Goal: Information Seeking & Learning: Learn about a topic

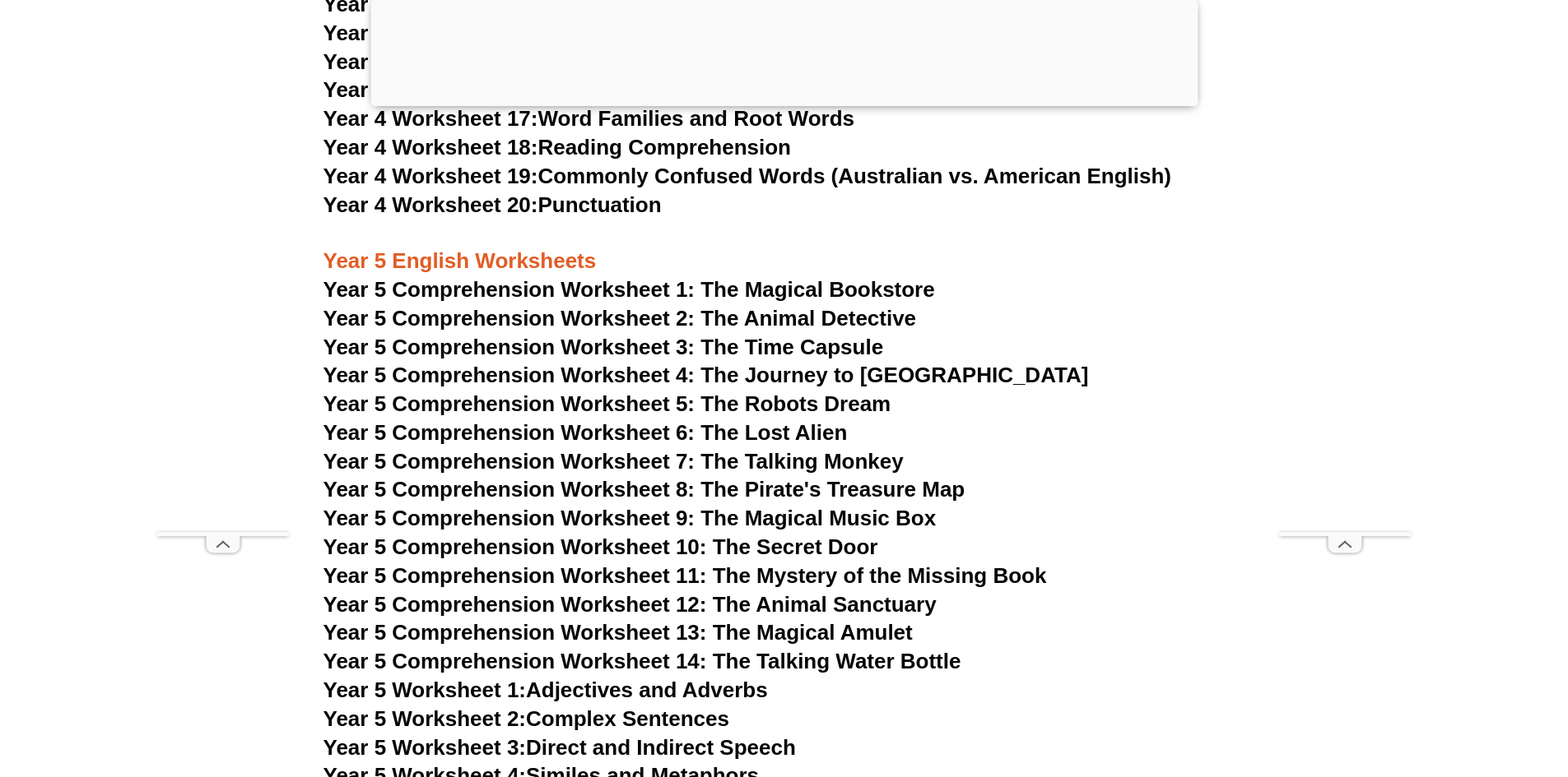
scroll to position [7694, 0]
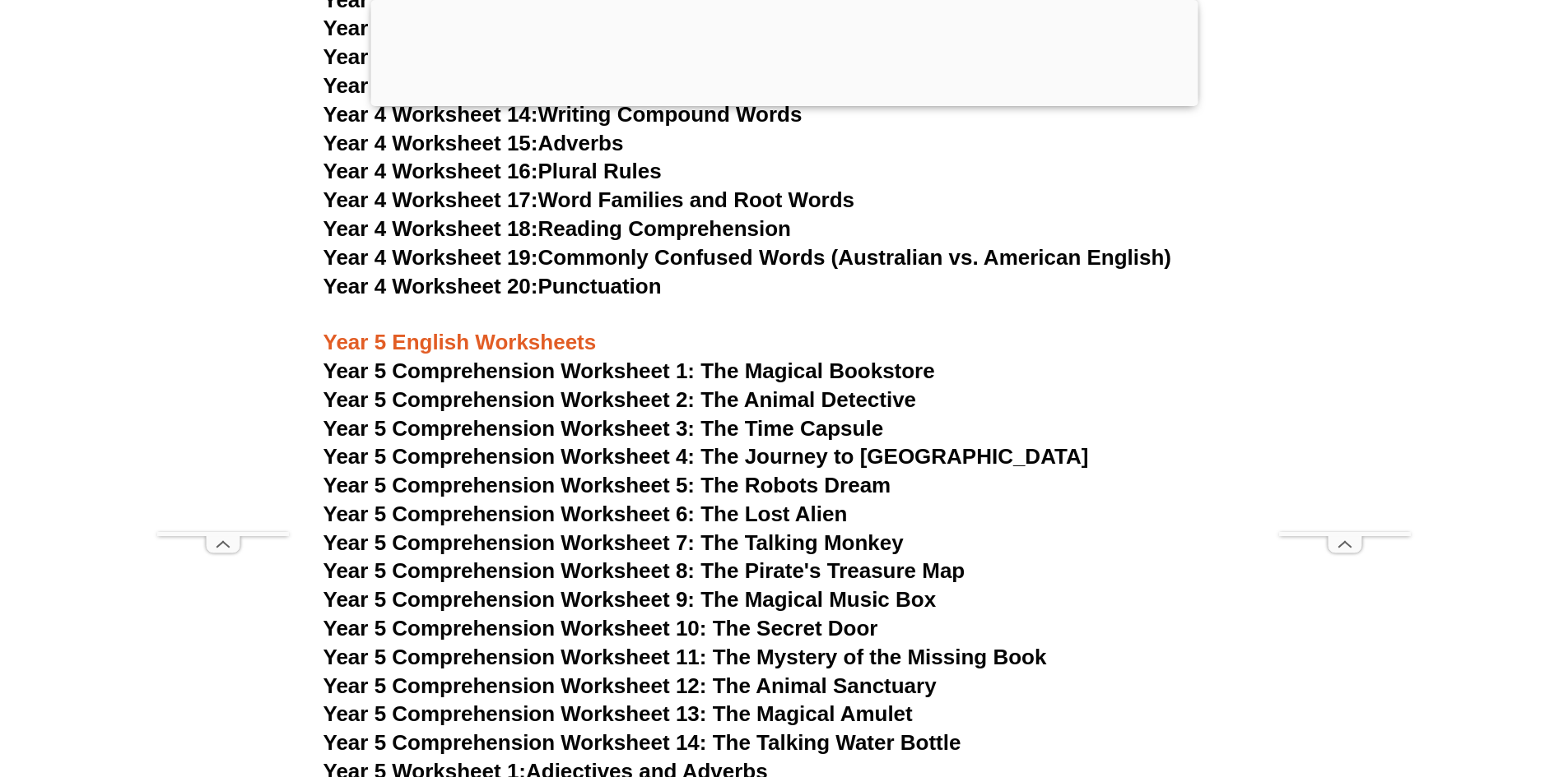
click at [662, 367] on span "Year 5 Comprehension Worksheet 1: The Magical Bookstore" at bounding box center [629, 371] width 612 height 25
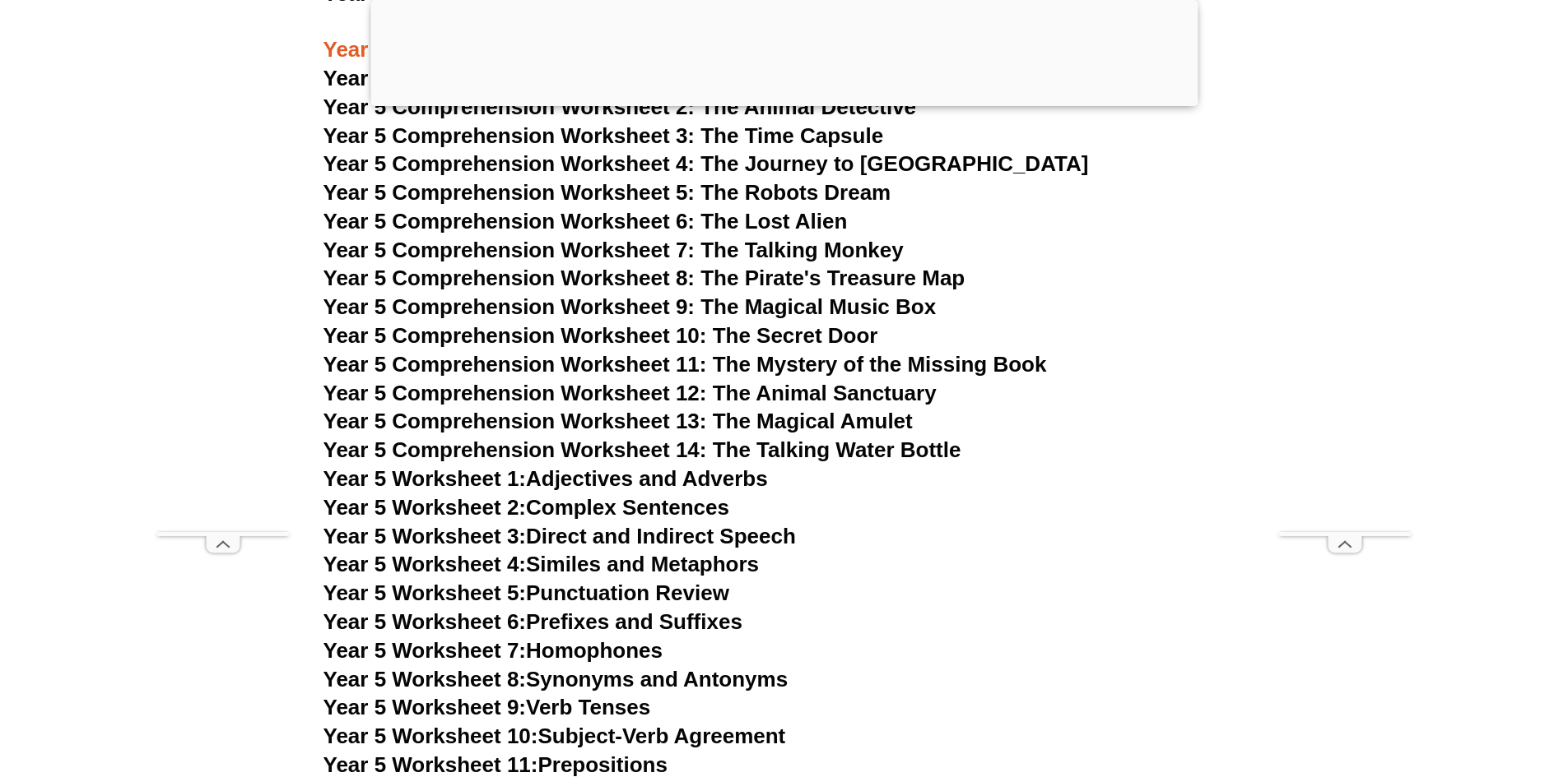
scroll to position [8023, 0]
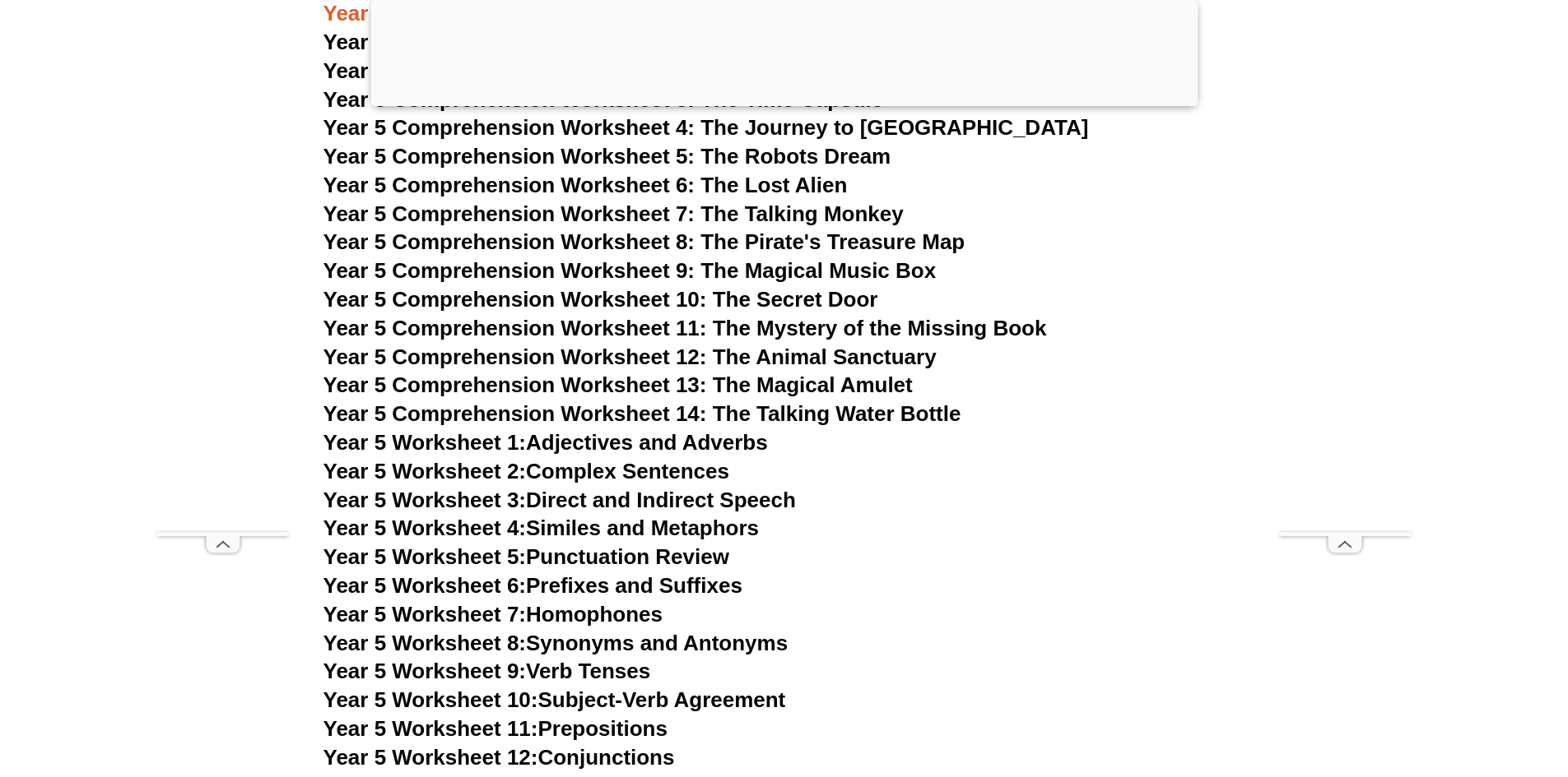
click at [690, 576] on link "Year 5 Worksheet 6: Prefixes and Suffixes" at bounding box center [532, 586] width 419 height 25
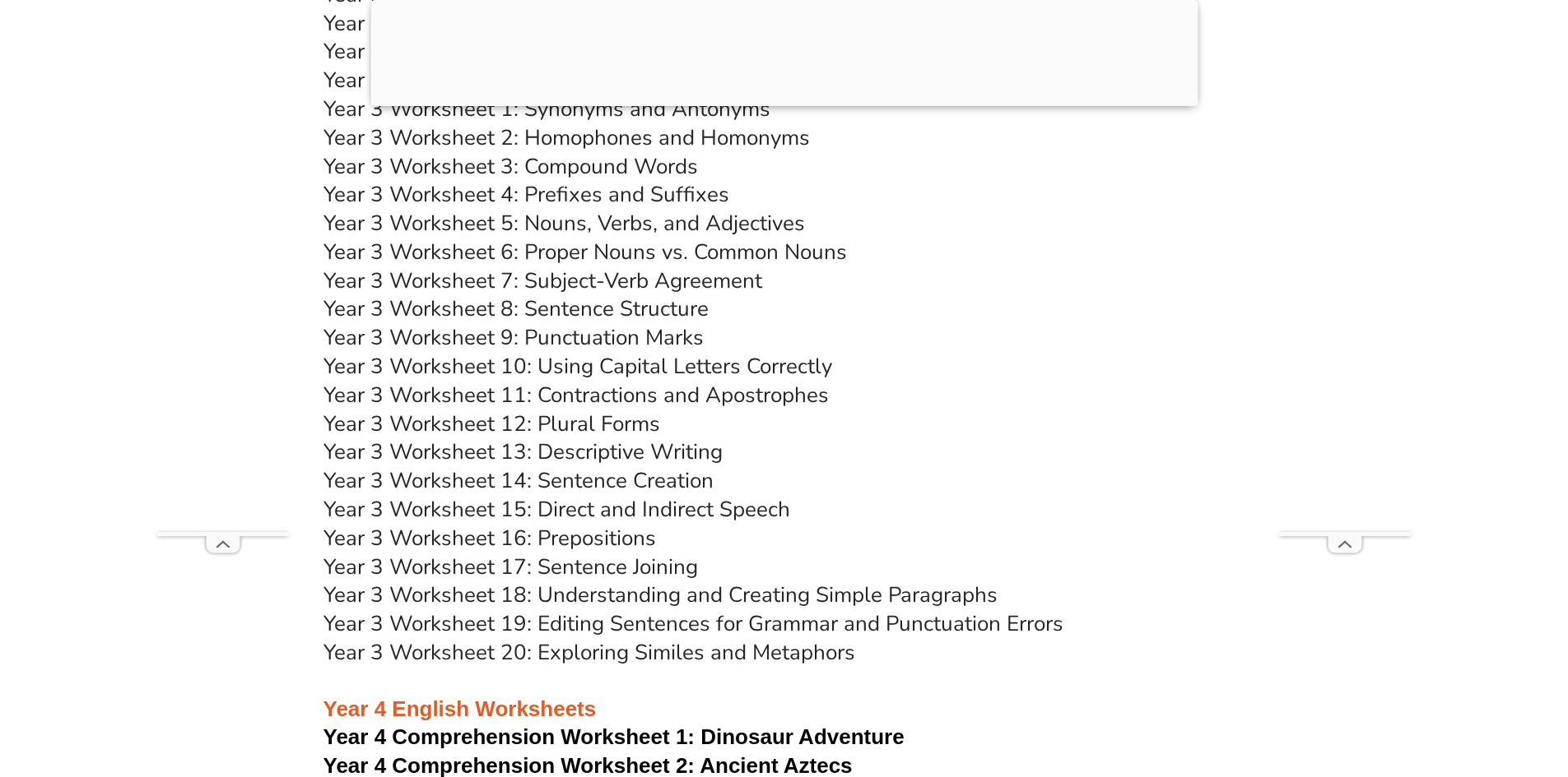
scroll to position [5802, 0]
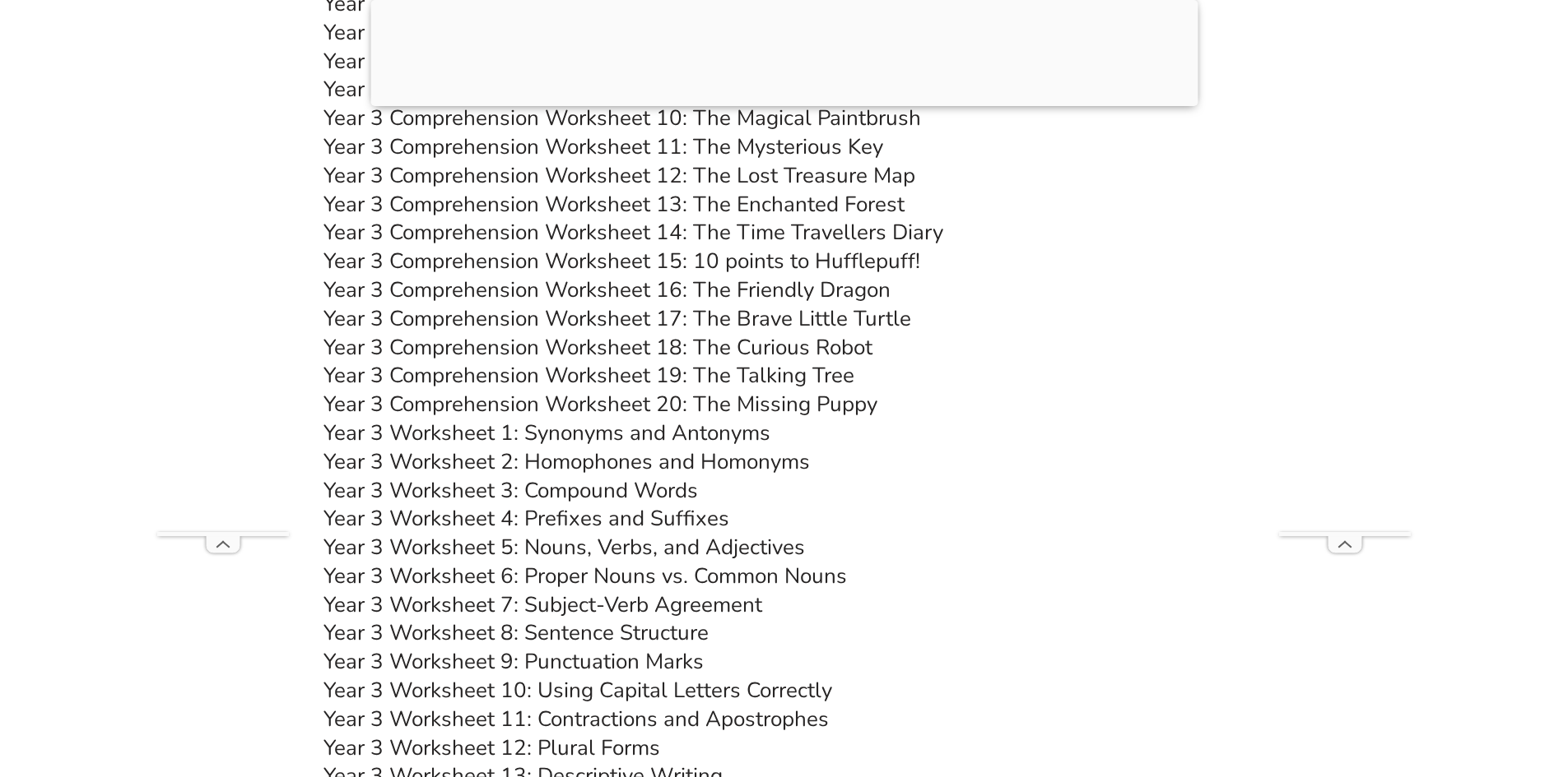
click at [548, 519] on link "Year 3 Worksheet 4: Prefixes and Suffixes" at bounding box center [526, 519] width 405 height 28
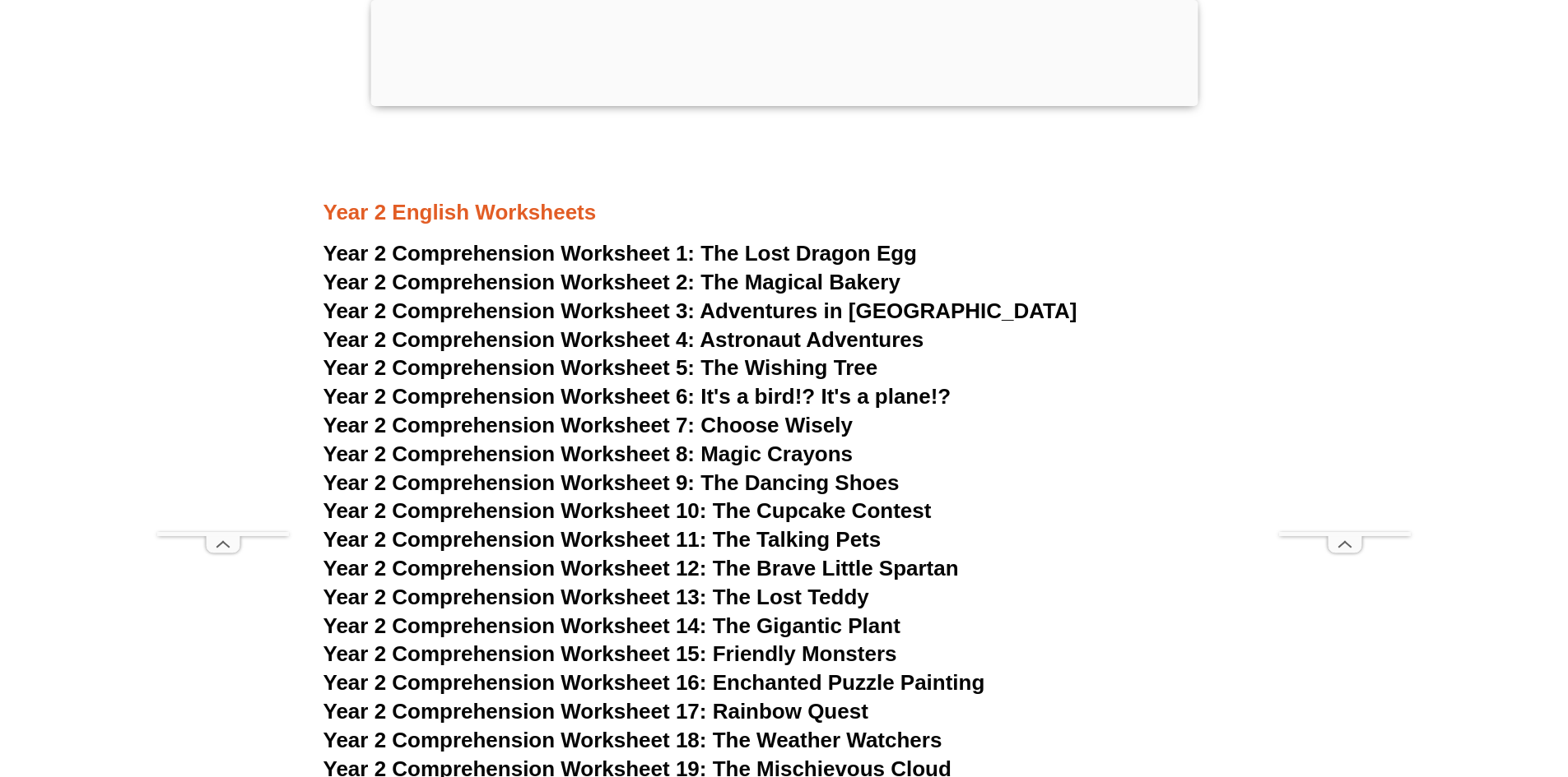
scroll to position [5933, 0]
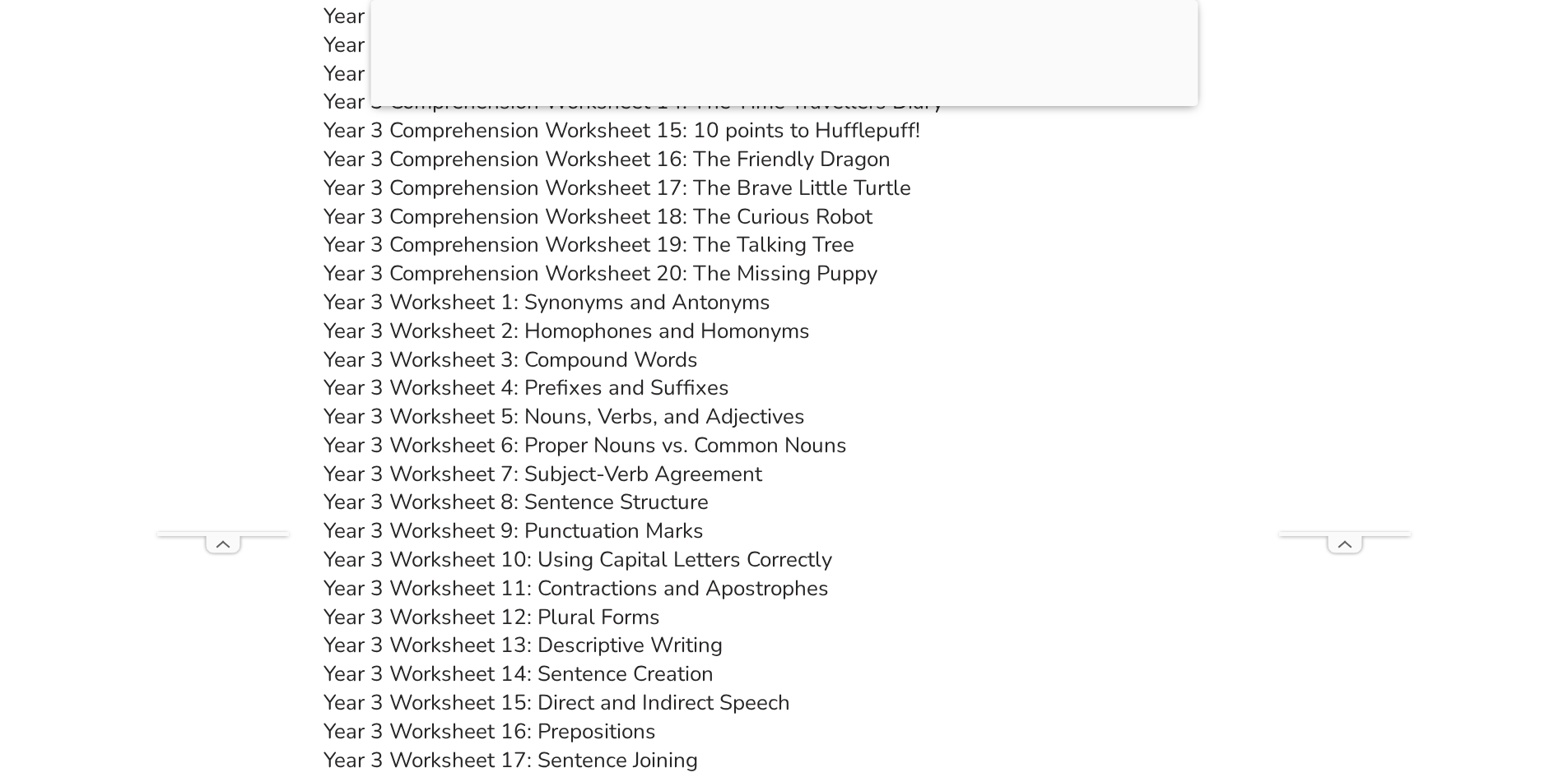
click at [609, 392] on link "Year 3 Worksheet 4: Prefixes and Suffixes" at bounding box center [526, 388] width 405 height 28
click at [680, 511] on link "Year 3 Worksheet 8: Sentence Structure" at bounding box center [516, 502] width 385 height 28
click at [898, 379] on h3 "Year 3 Worksheet 4: Prefixes and Suffixes" at bounding box center [784, 388] width 922 height 28
click at [678, 643] on link "Year 3 Worksheet 13: Descriptive Writing" at bounding box center [523, 645] width 400 height 28
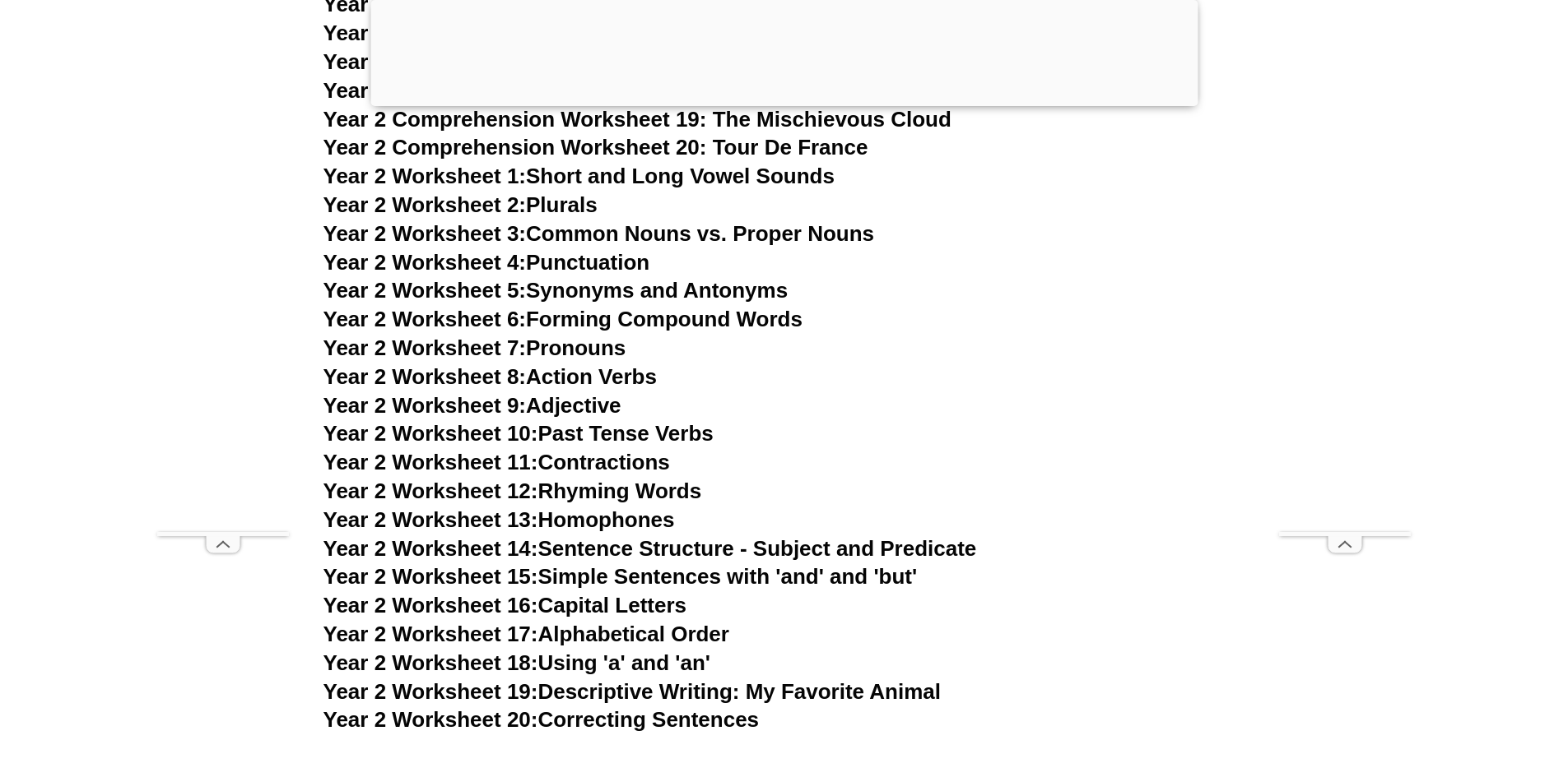
scroll to position [4534, 0]
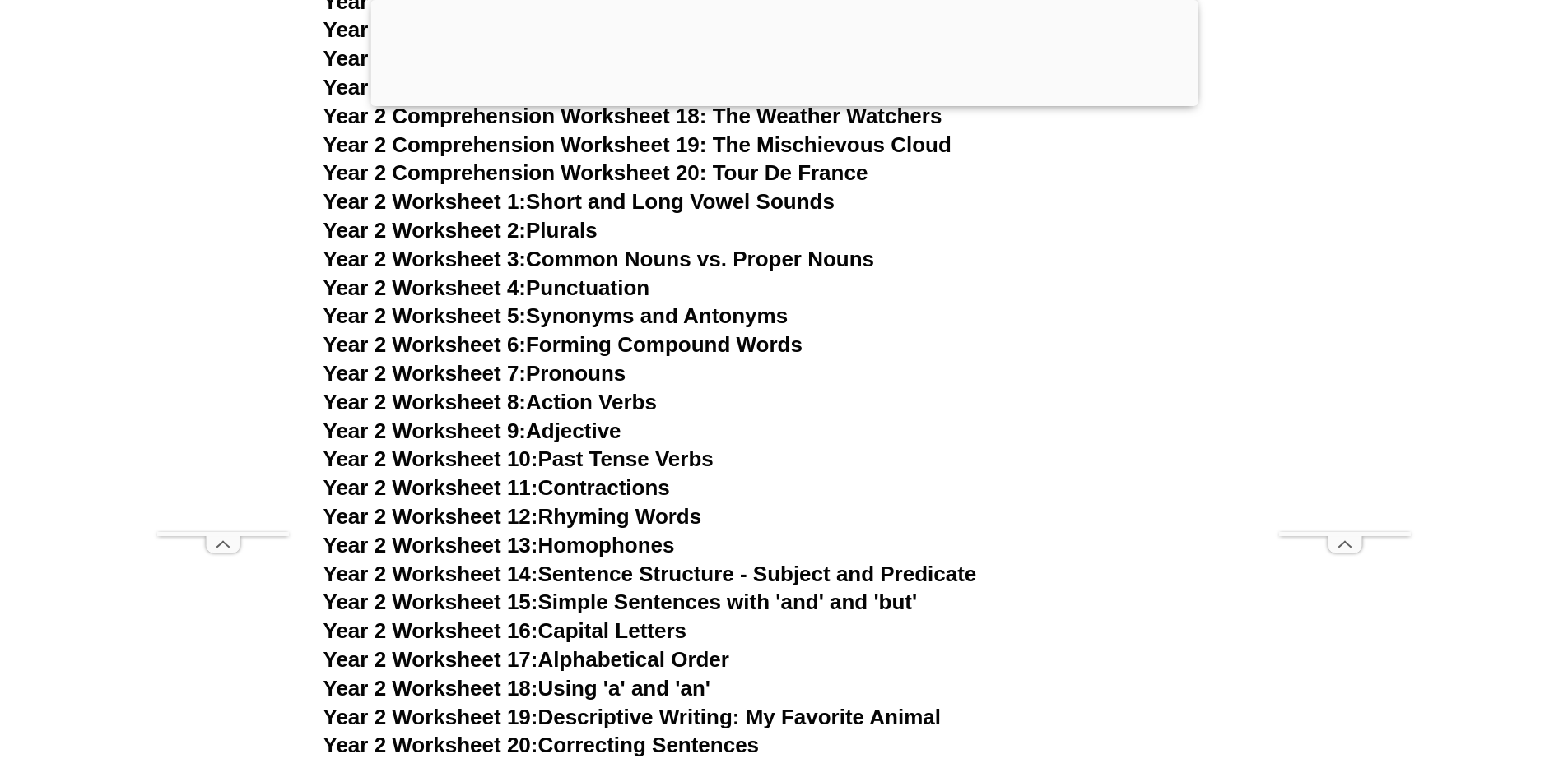
click at [734, 566] on link "Year 2 Worksheet 14: Sentence Structure - Subject and Predicate" at bounding box center [650, 574] width 654 height 25
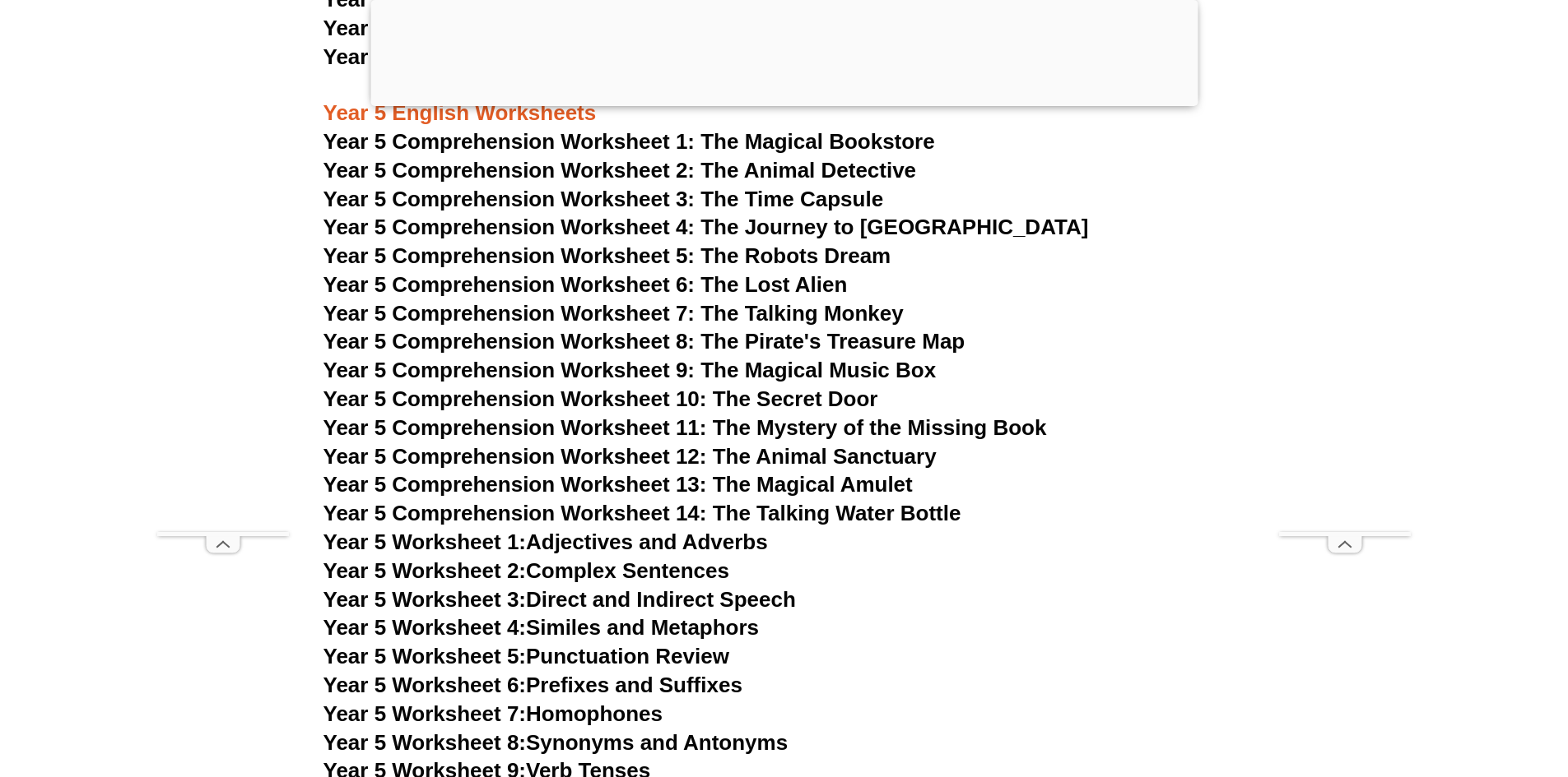
scroll to position [8236, 0]
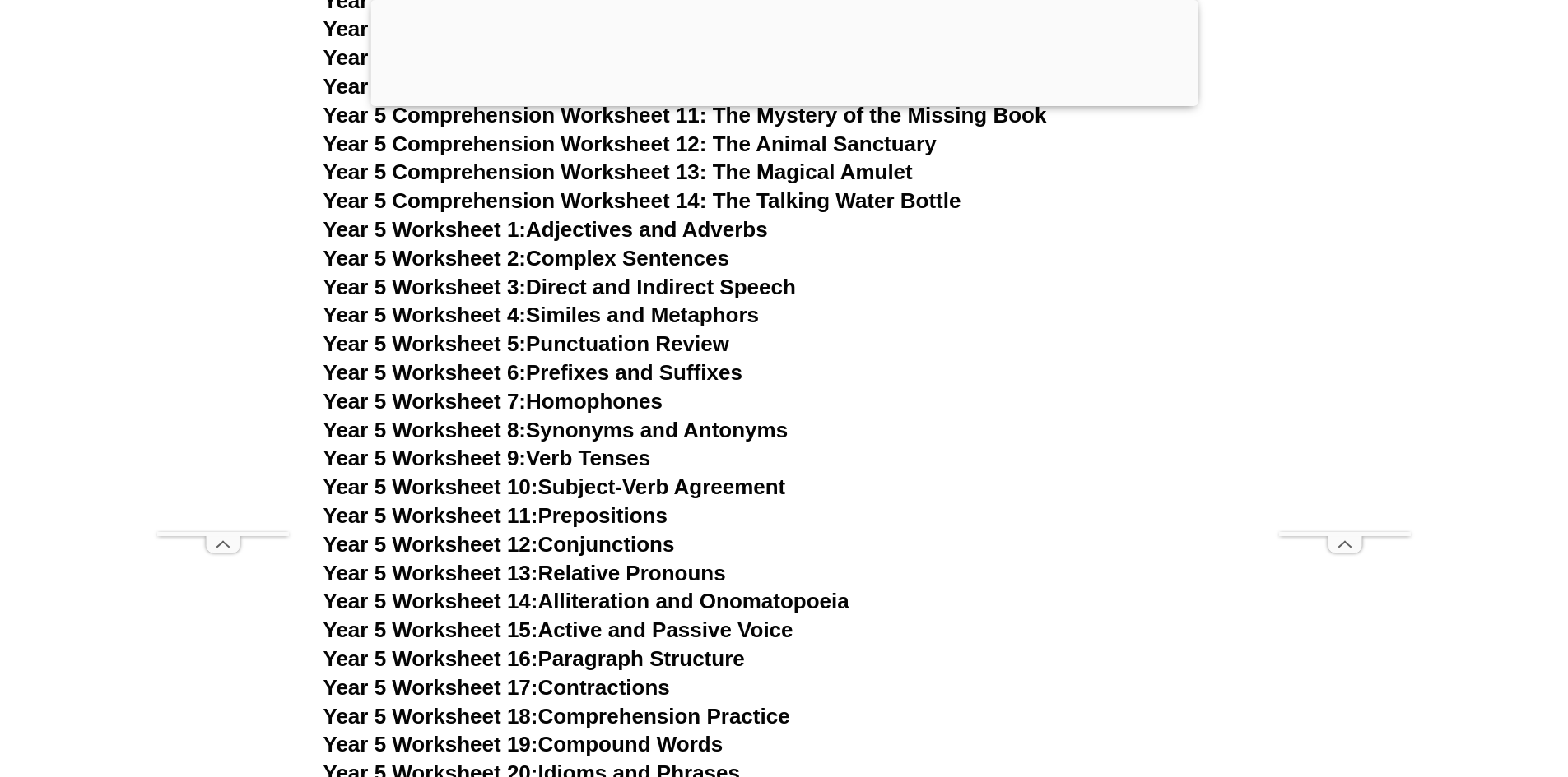
click at [716, 427] on link "Year 5 Worksheet 8: Synonyms and Antonyms" at bounding box center [556, 430] width 465 height 25
click at [730, 649] on link "Year 5 Worksheet 16: Paragraph Structure" at bounding box center [534, 659] width 421 height 25
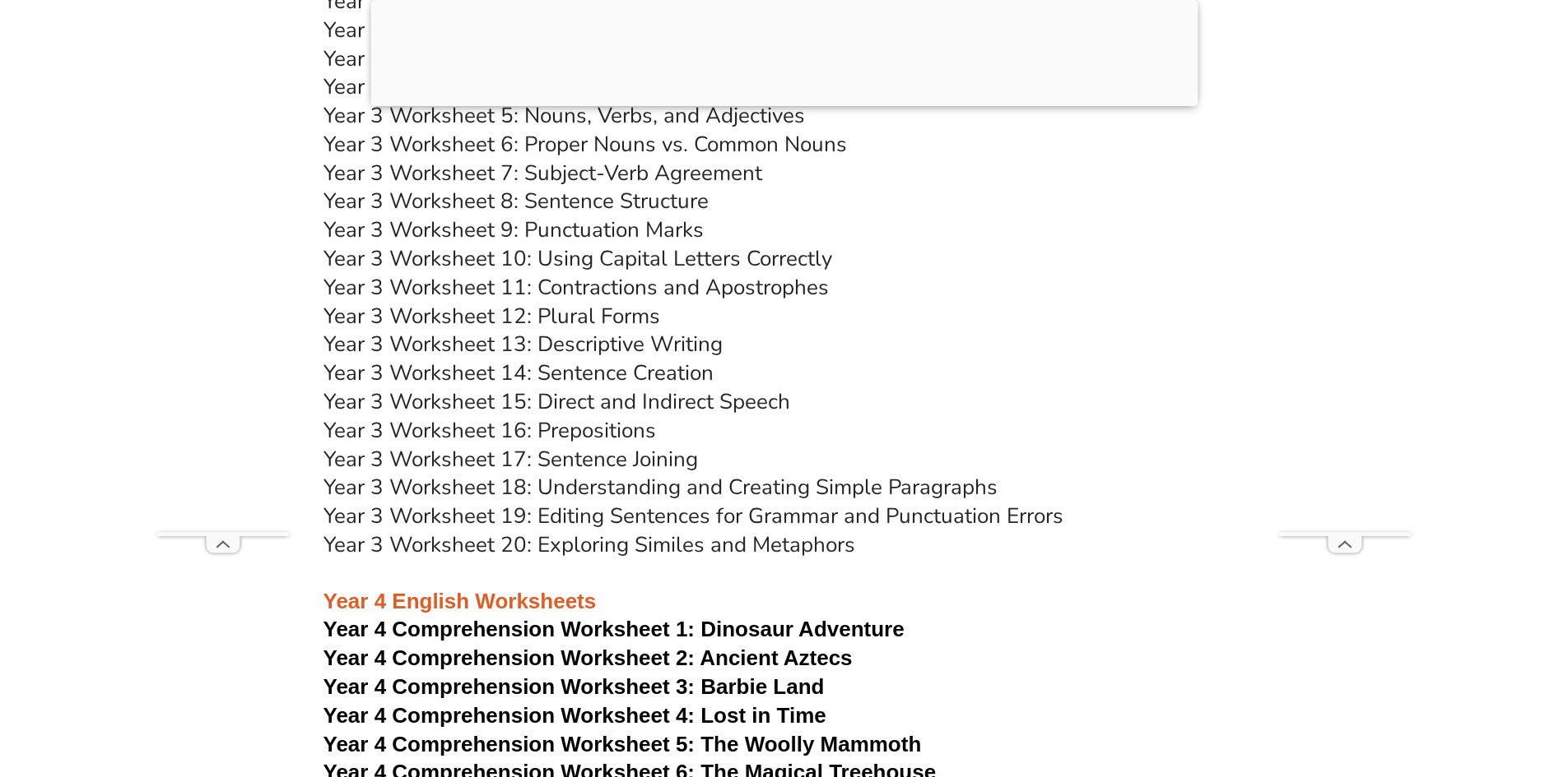
scroll to position [6015, 0]
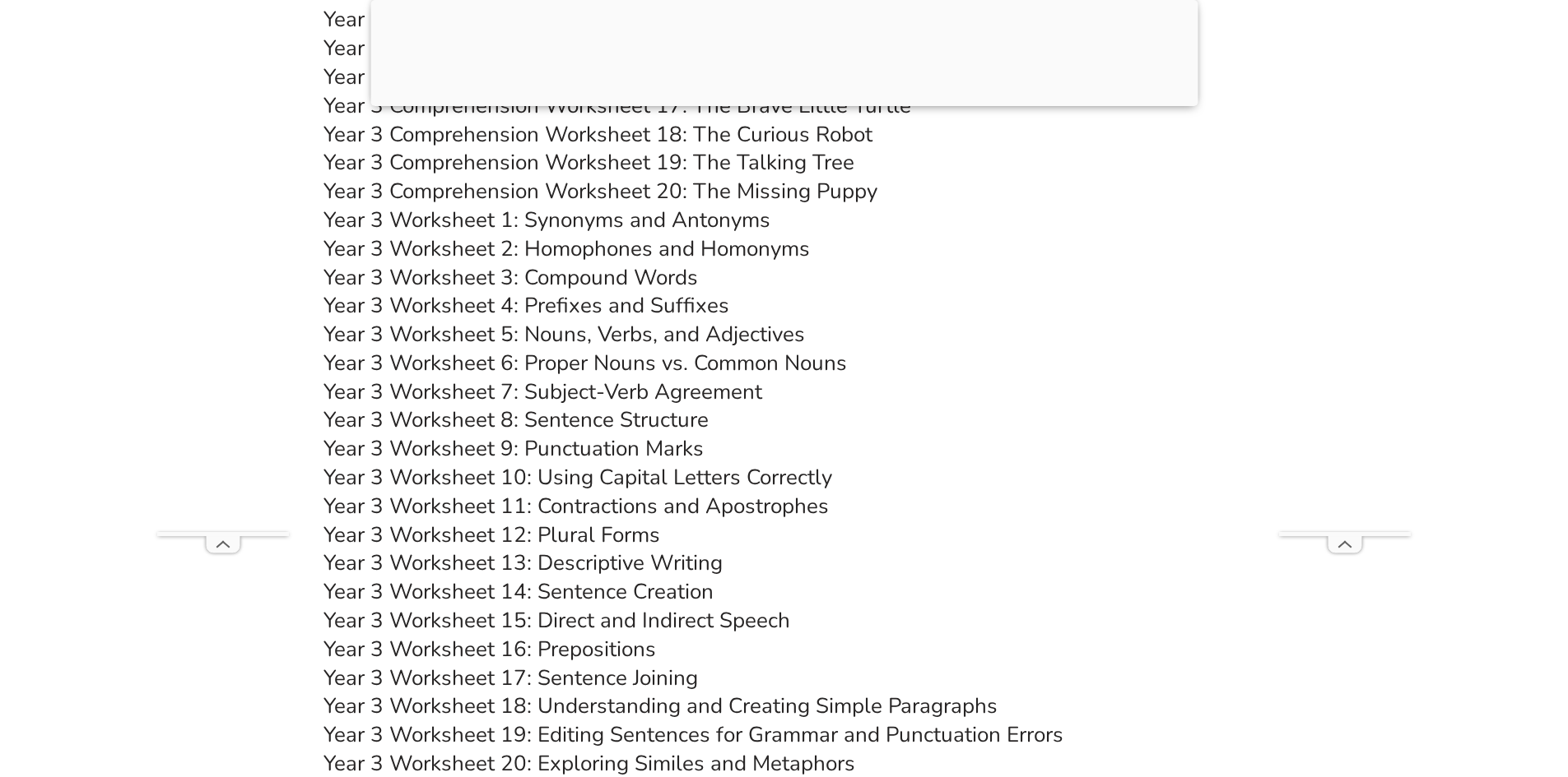
click at [957, 507] on h3 "Year 3 Worksheet 11: Contractions and Apostrophes" at bounding box center [784, 506] width 922 height 28
click at [893, 704] on link "Year 3 Worksheet 18: Understanding and Creating Simple Paragraphs" at bounding box center [660, 706] width 674 height 28
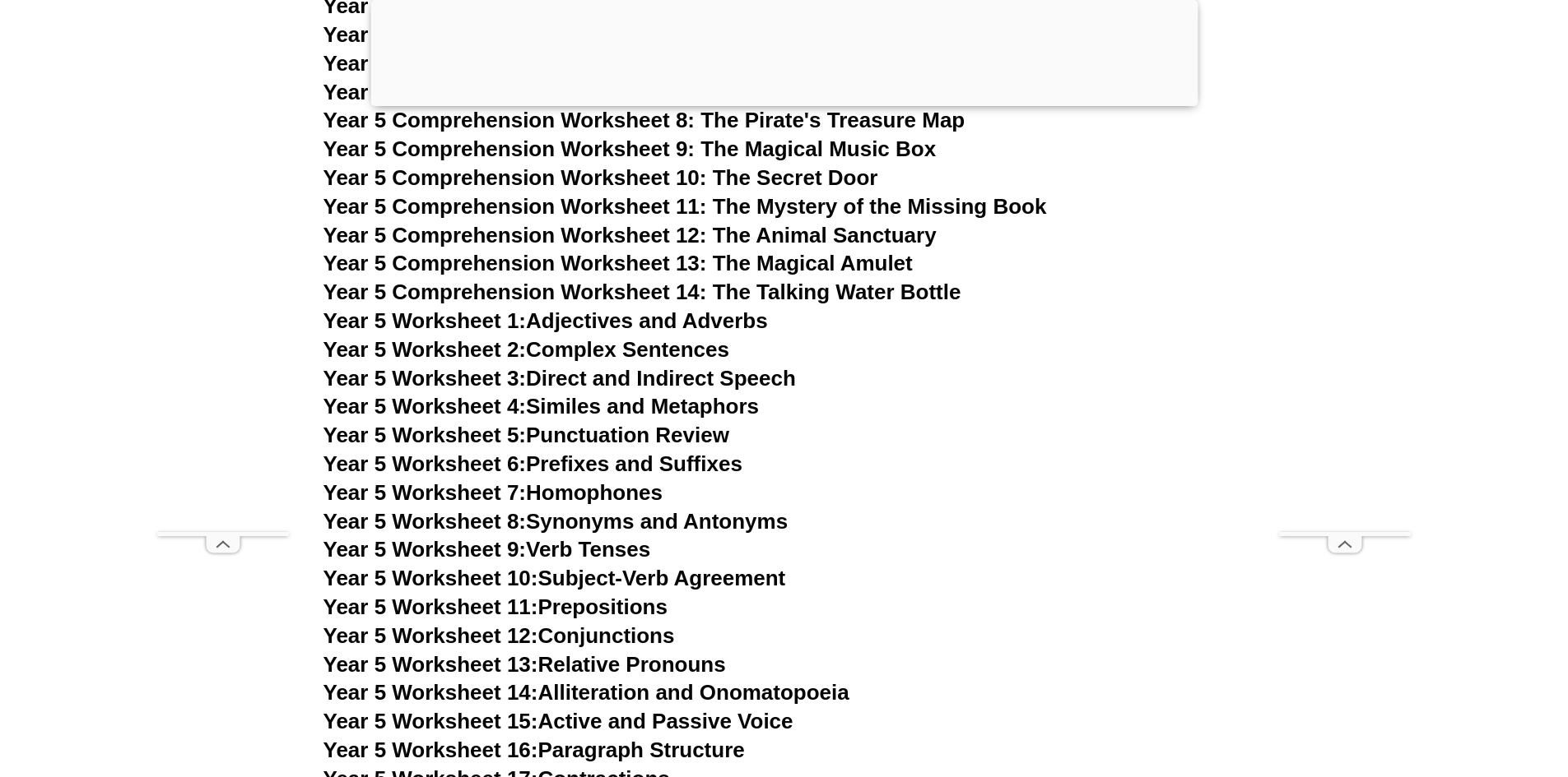
scroll to position [7907, 0]
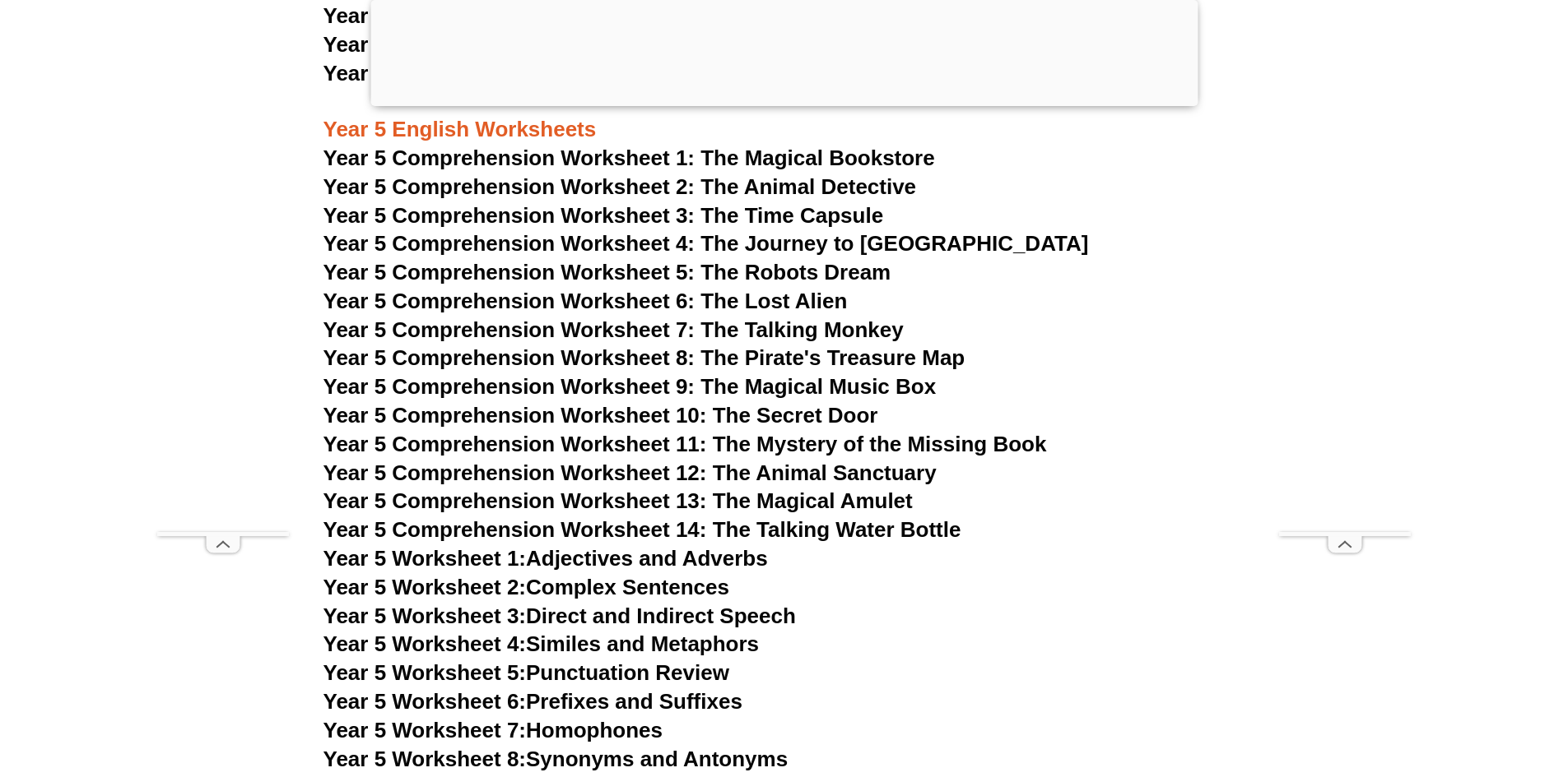
click at [823, 322] on span "Year 5 Comprehension Worksheet 7: The Talking Monkey" at bounding box center [613, 330] width 580 height 25
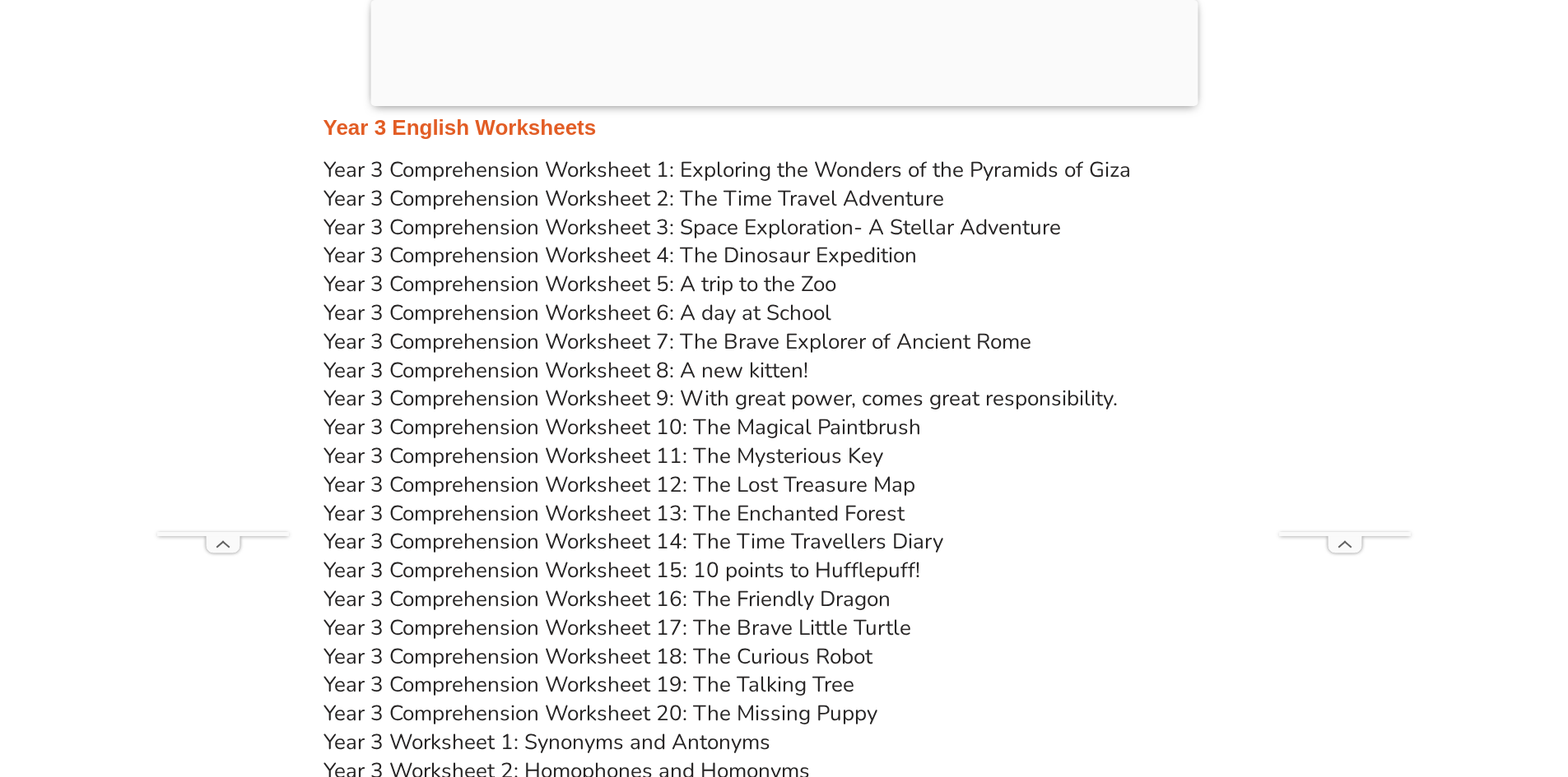
scroll to position [5522, 0]
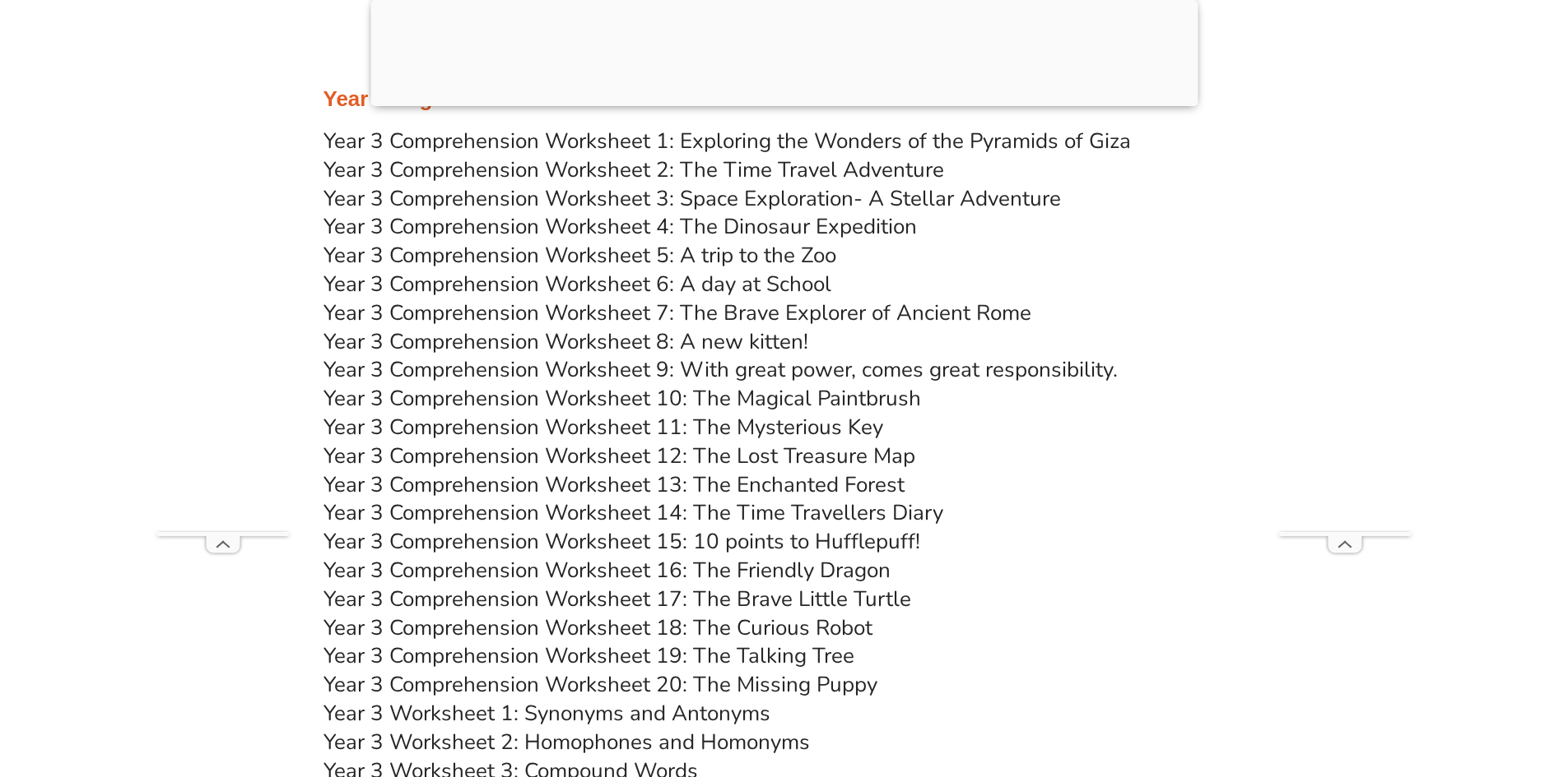
click at [821, 512] on link "Year 3 Comprehension Worksheet 14: The Time Travellers Diary" at bounding box center [633, 513] width 619 height 28
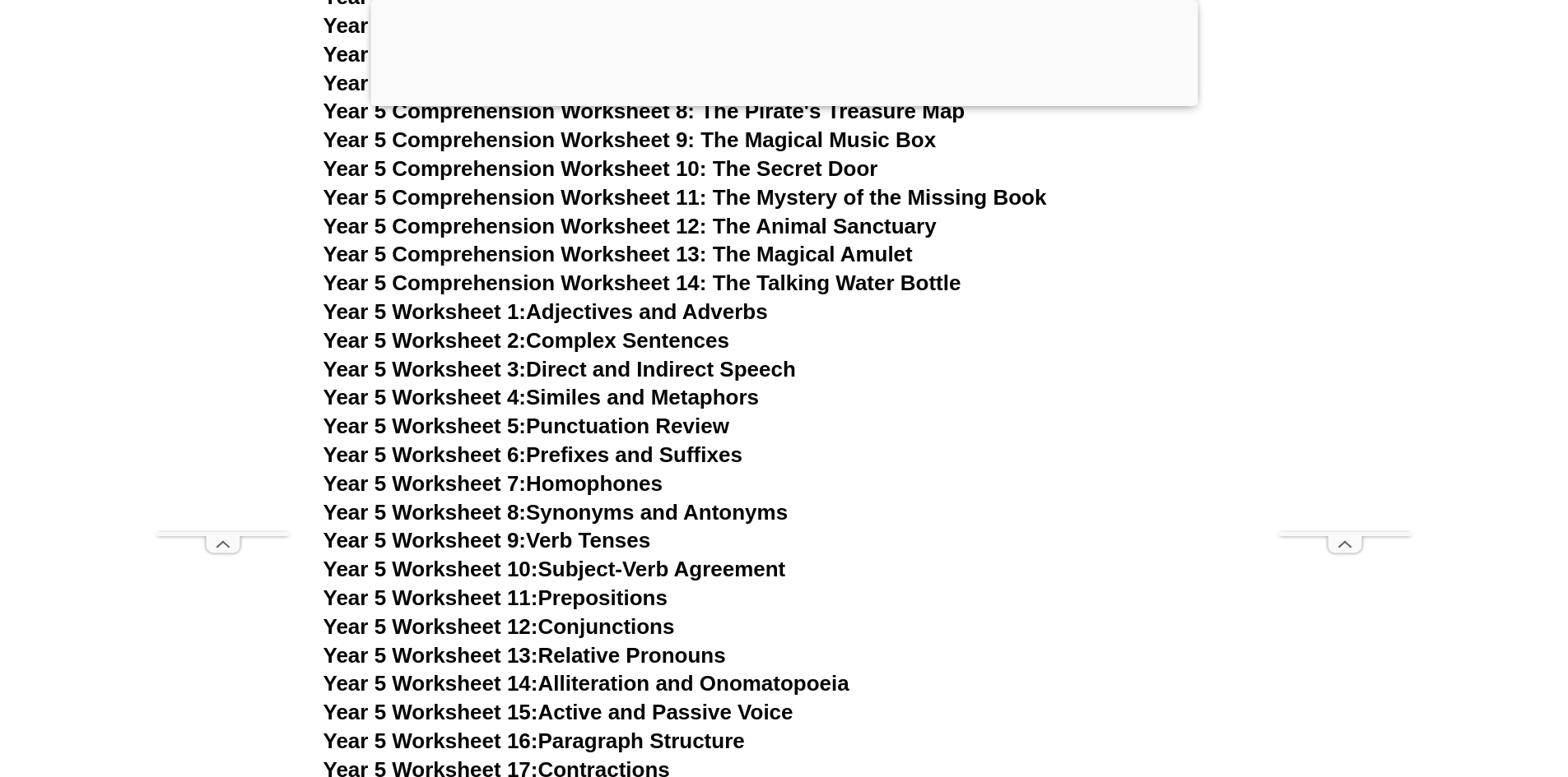
scroll to position [7824, 0]
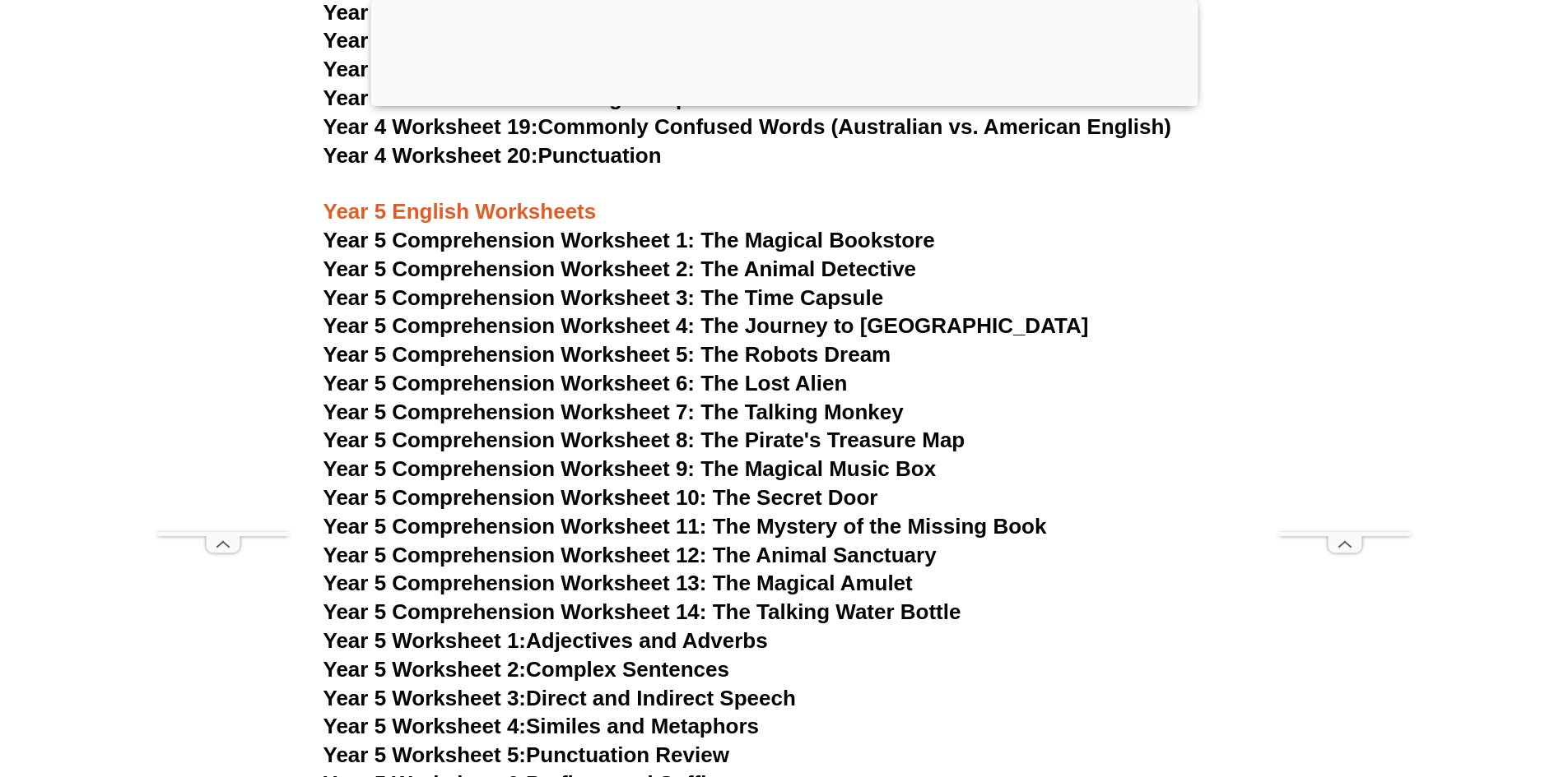
click at [819, 497] on span "Year 5 Comprehension Worksheet 10: The Secret Door" at bounding box center [601, 498] width 555 height 25
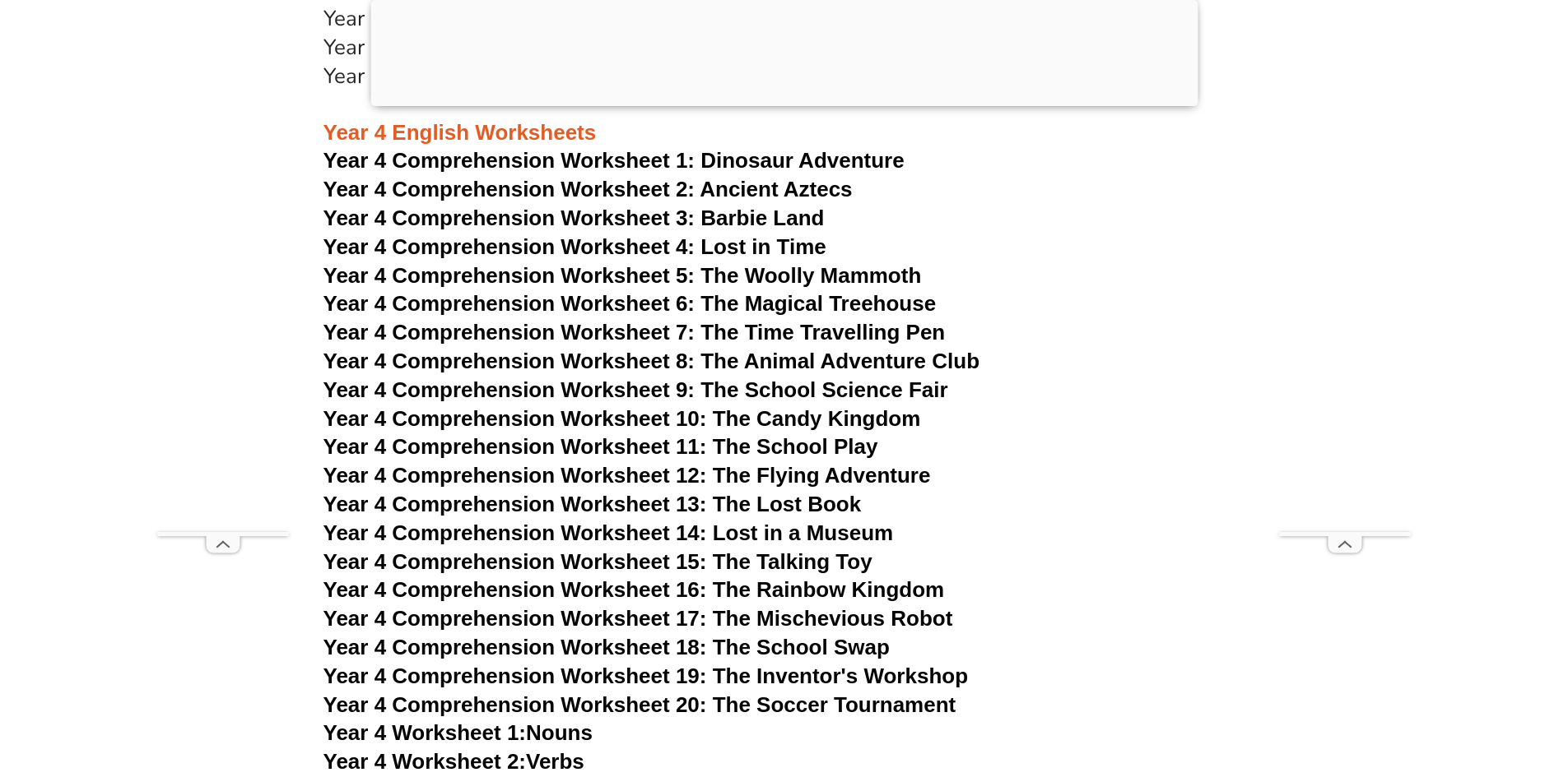
scroll to position [6673, 0]
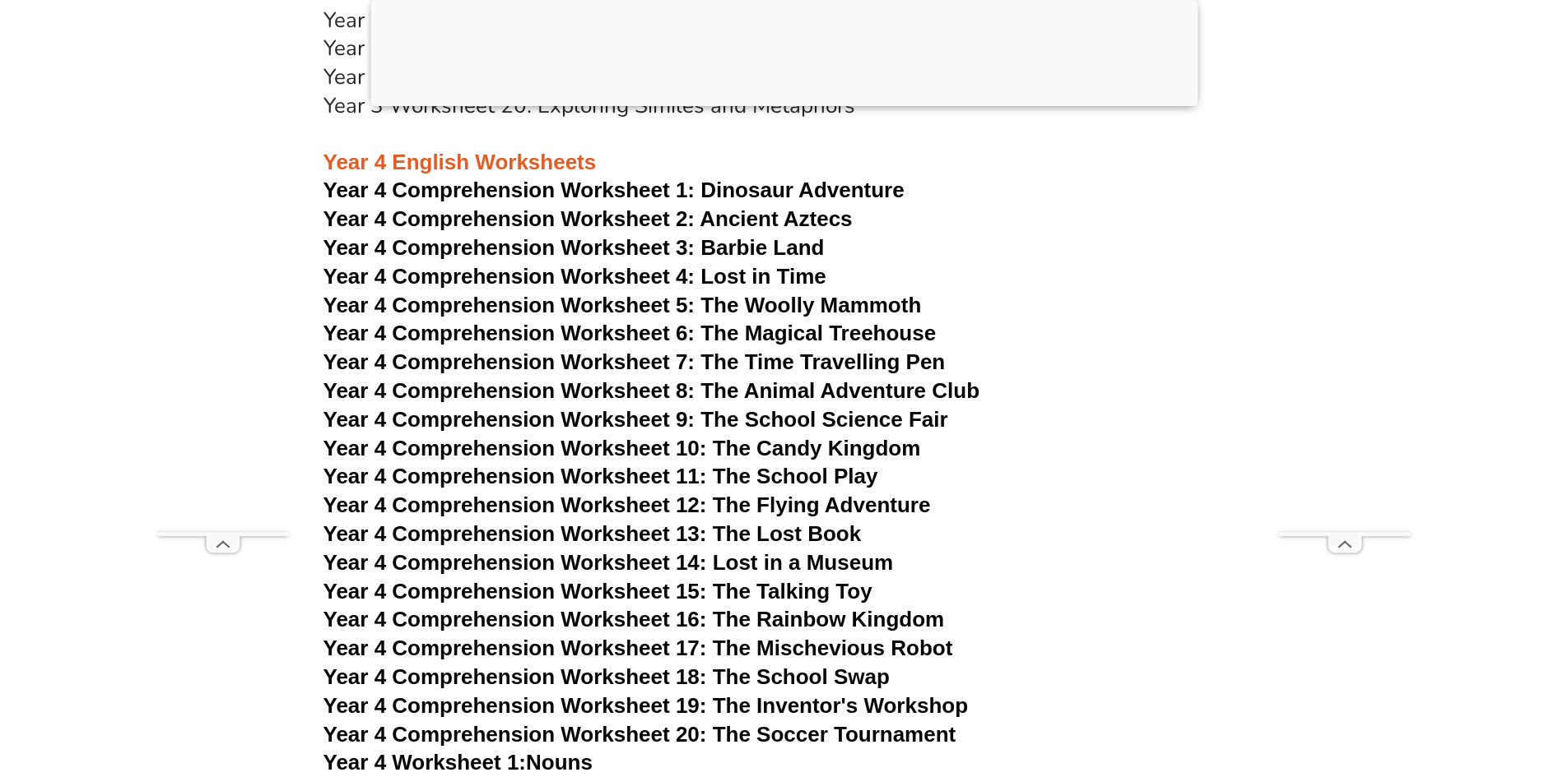
click at [812, 561] on span "Year 4 Comprehension Worksheet 14: Lost in a Museum" at bounding box center [608, 563] width 570 height 25
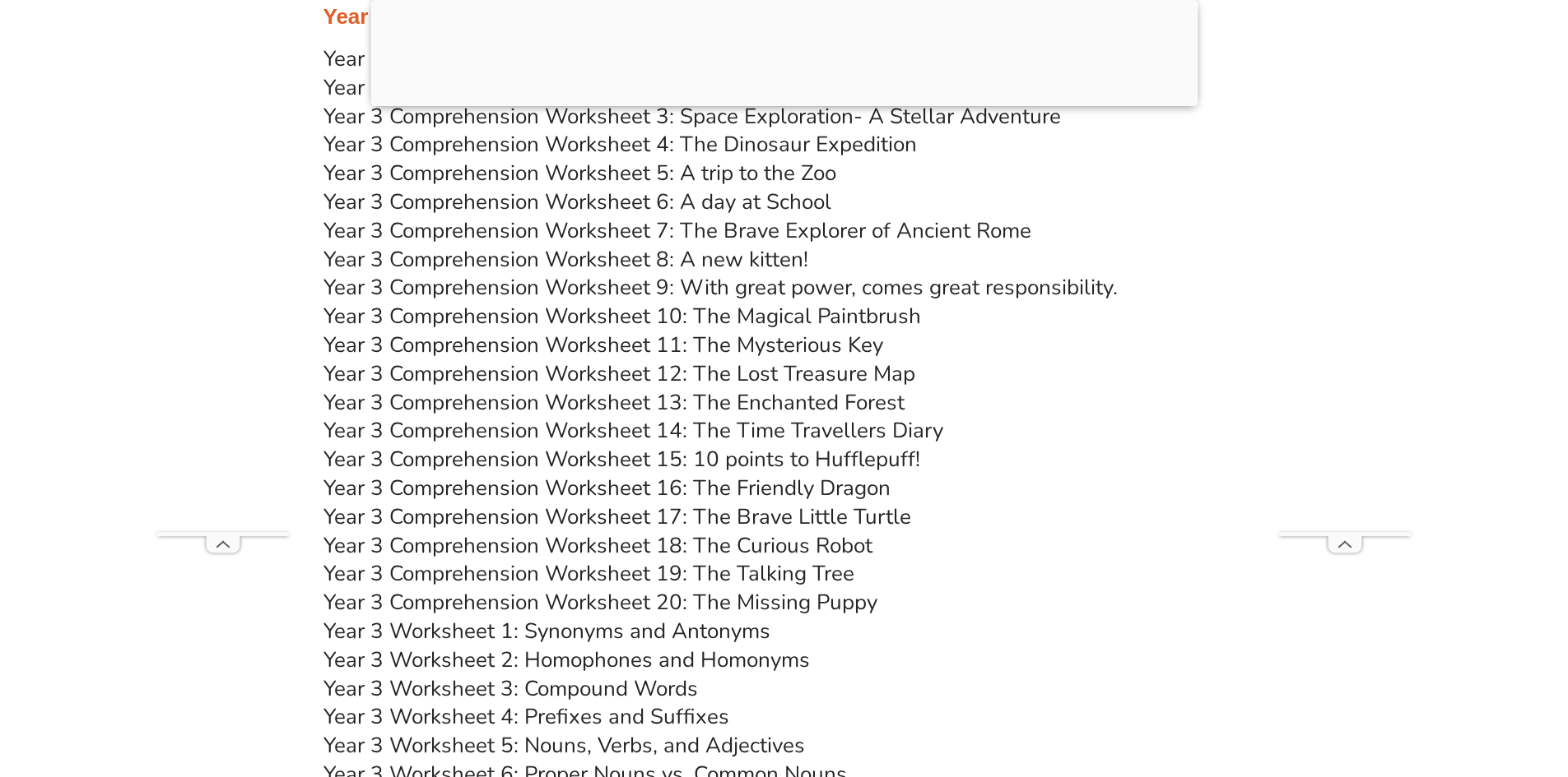
scroll to position [5522, 0]
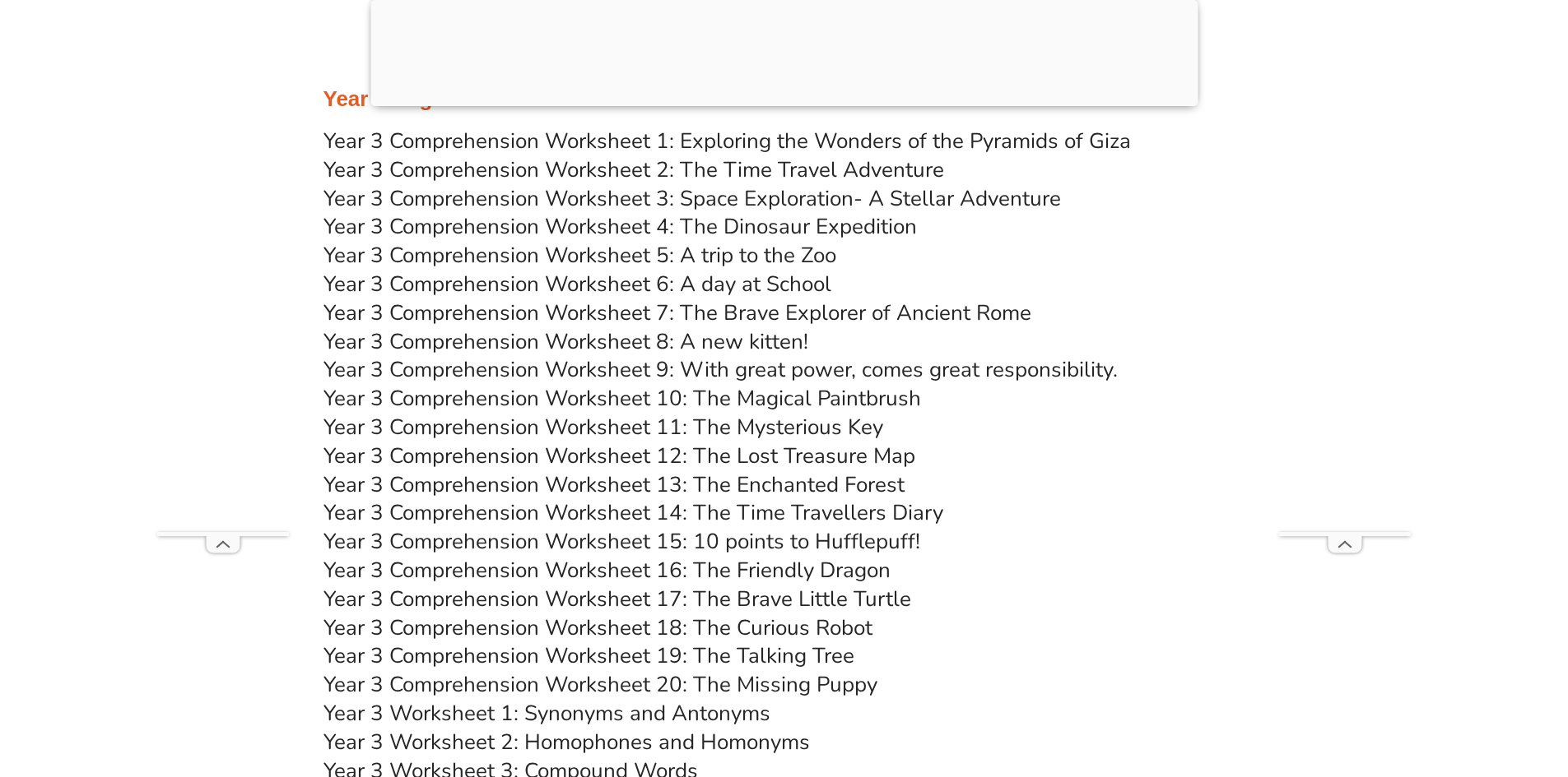
click at [767, 514] on link "Year 3 Comprehension Worksheet 14: The Time Travellers Diary" at bounding box center [633, 513] width 619 height 28
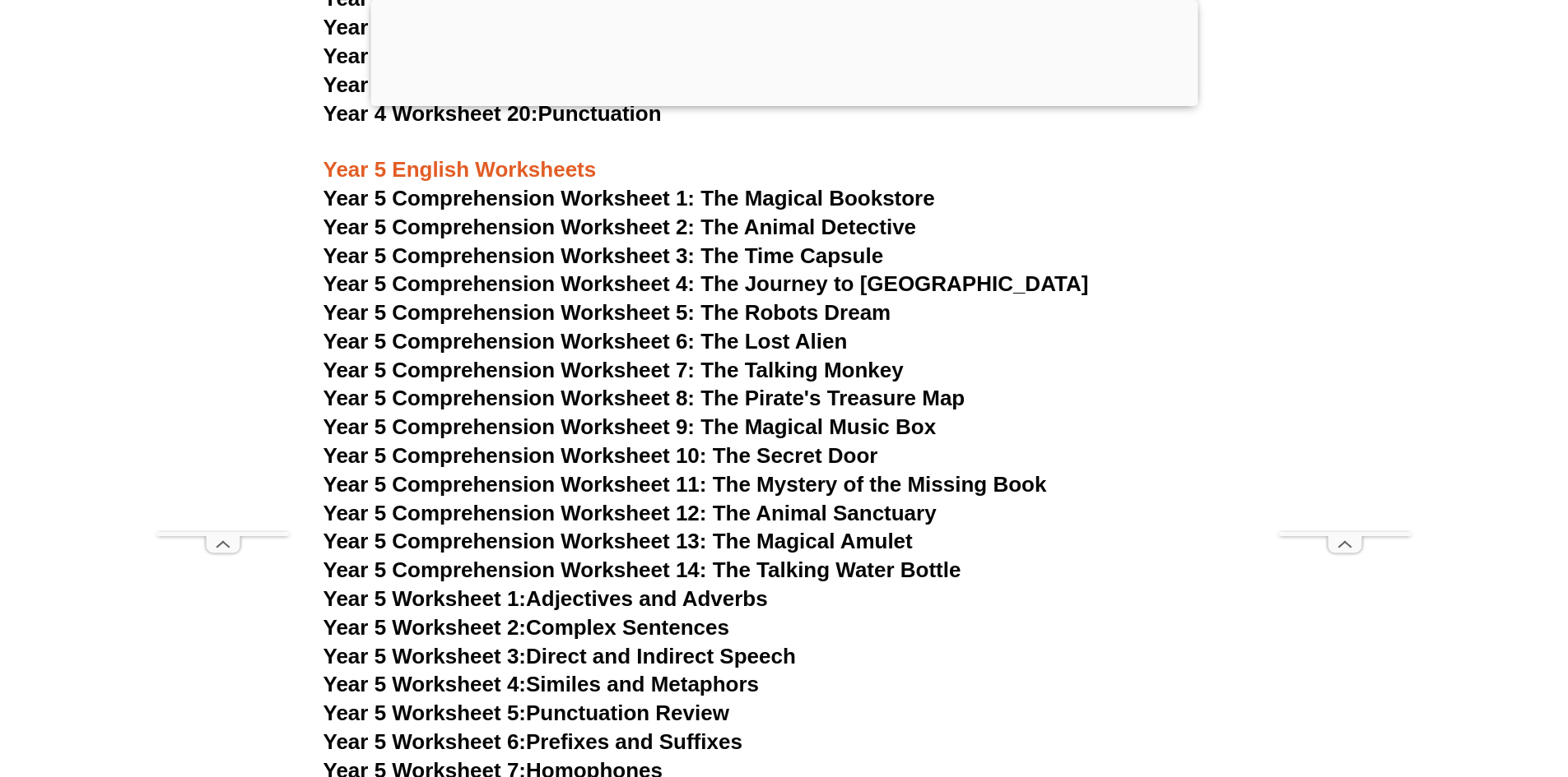
scroll to position [8072, 0]
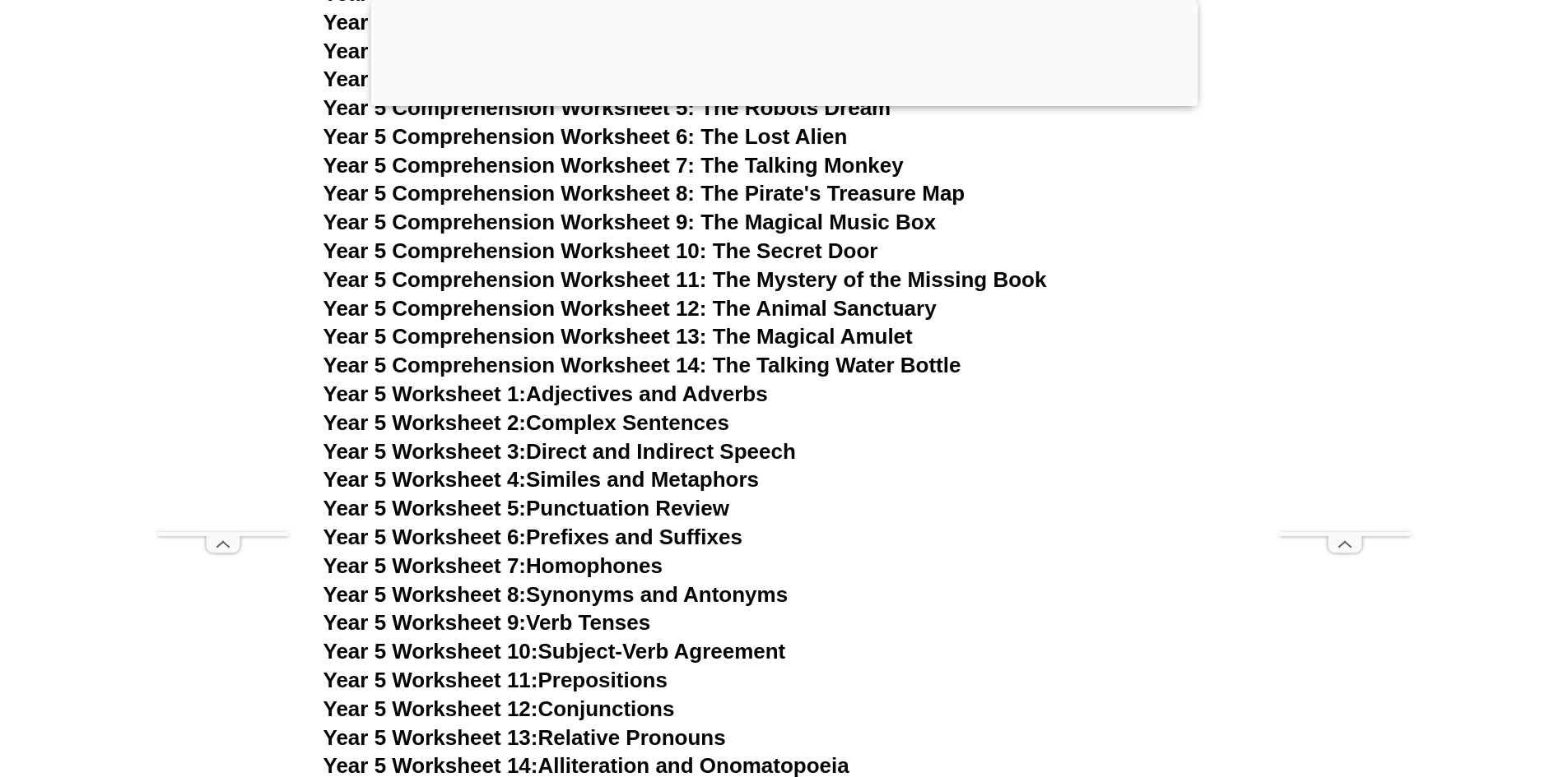
click at [566, 249] on span "Year 5 Comprehension Worksheet 10: The Secret Door" at bounding box center [601, 251] width 555 height 25
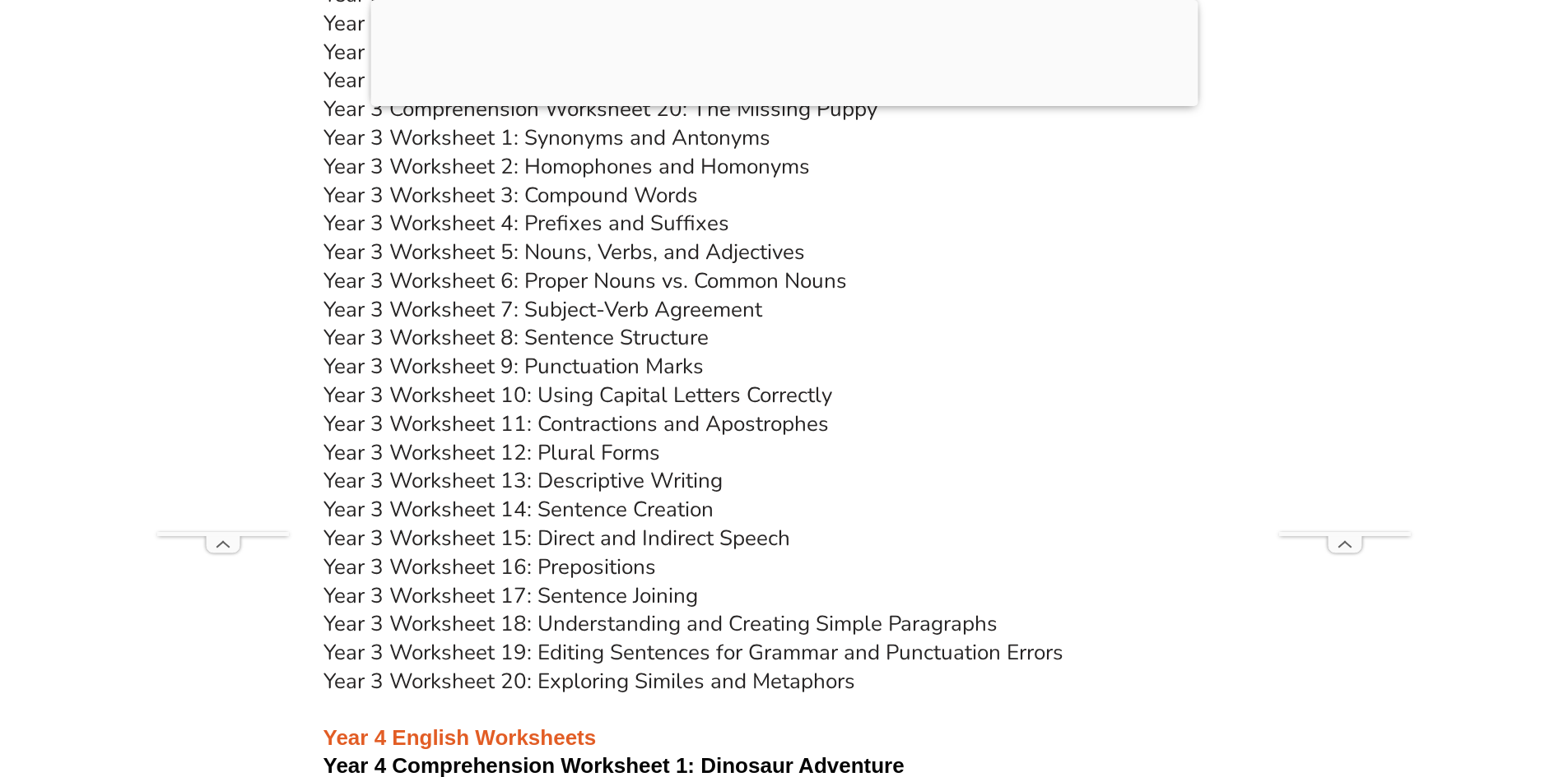
scroll to position [5850, 0]
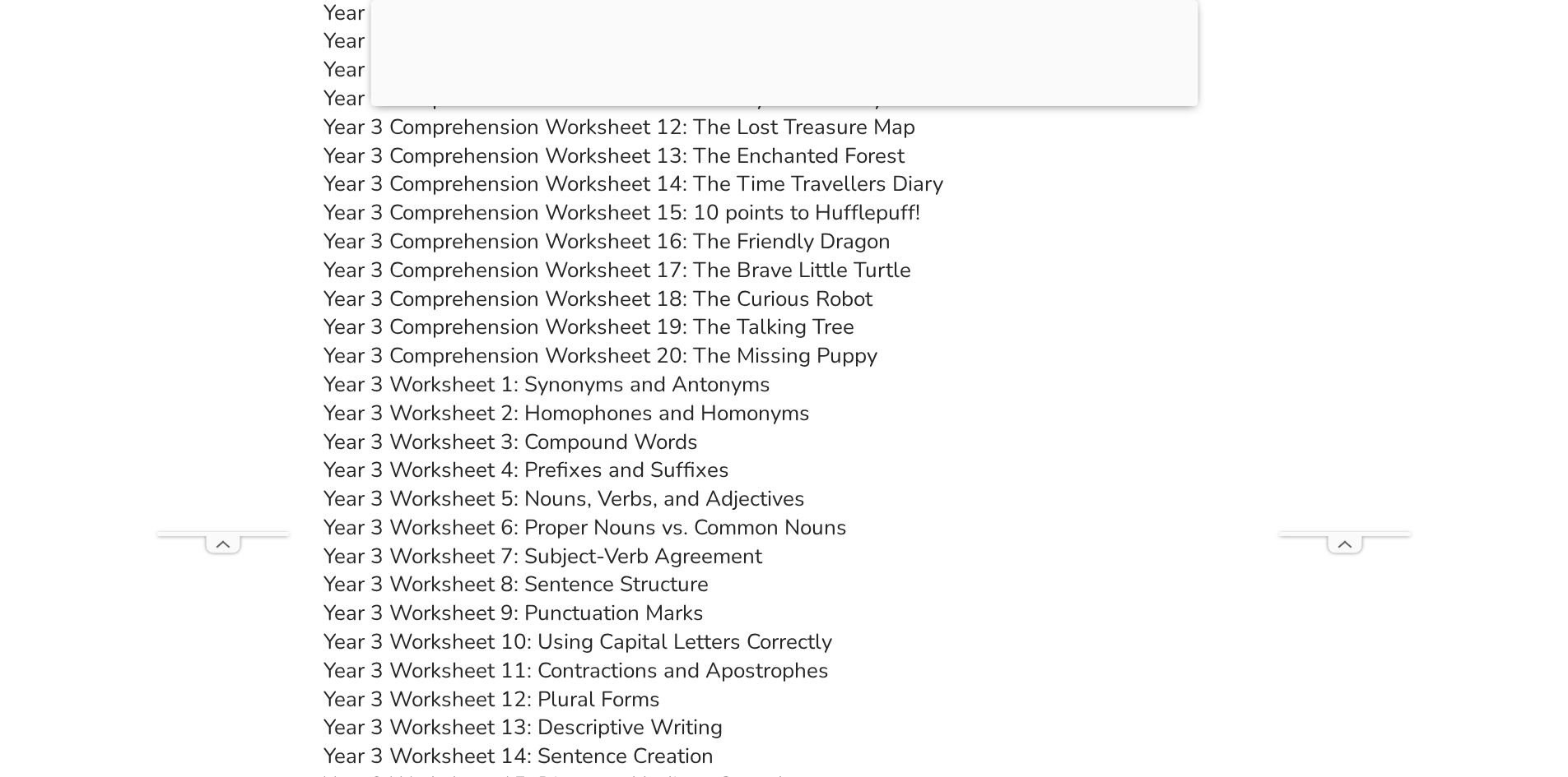
click at [613, 294] on link "Year 3 Comprehension Worksheet 18: The Curious Robot" at bounding box center [598, 299] width 549 height 28
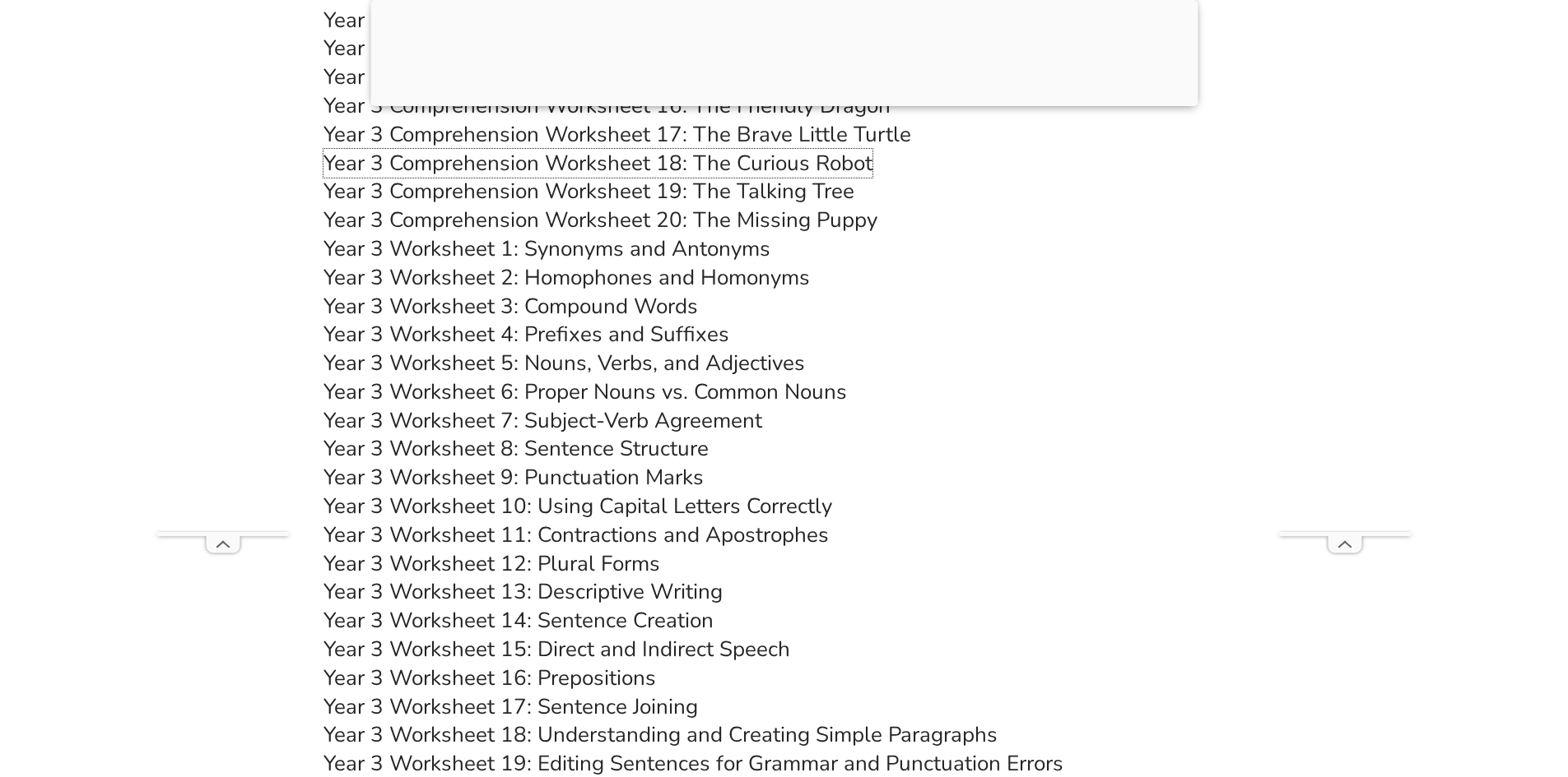
scroll to position [6015, 0]
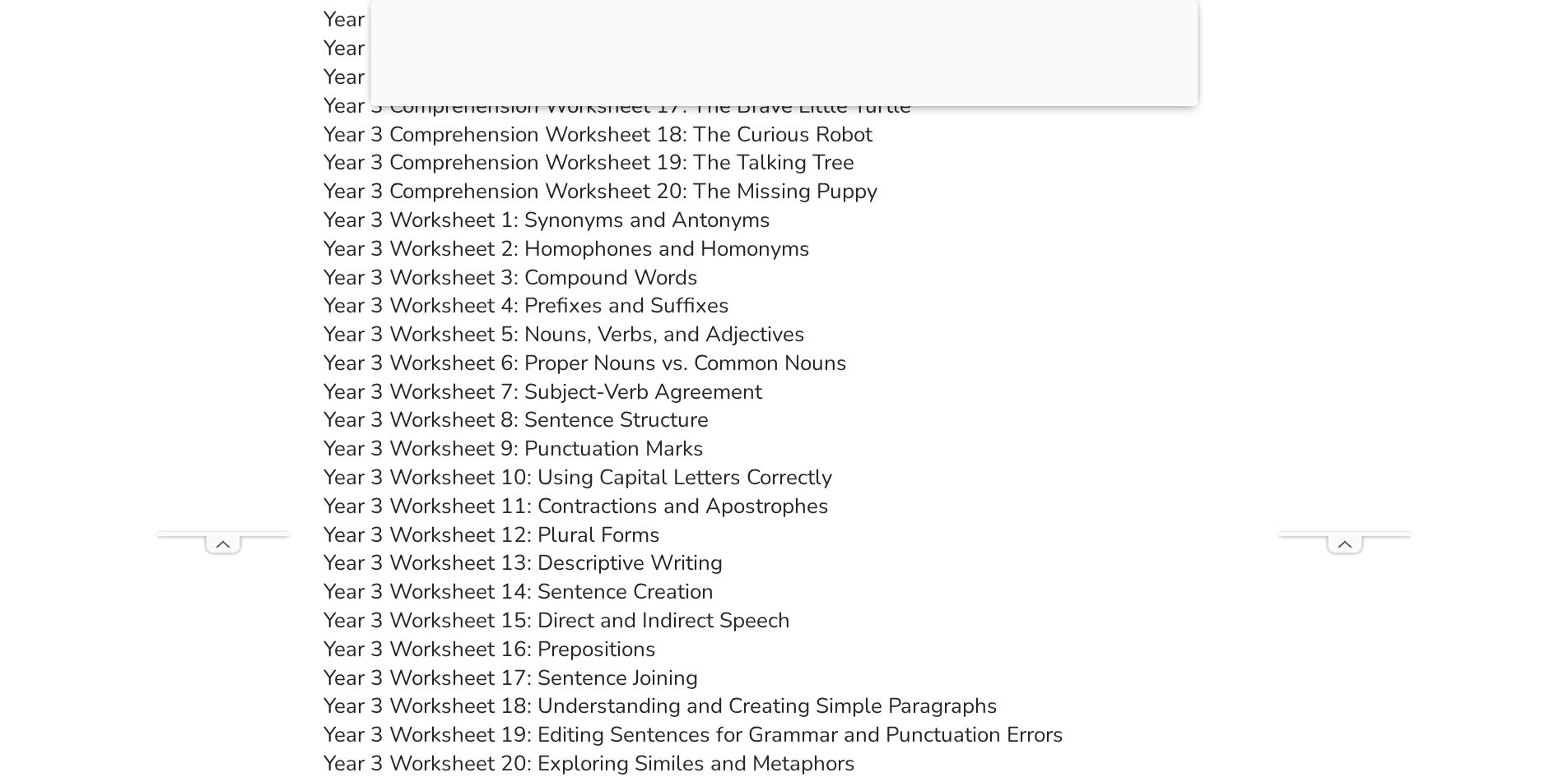
click at [636, 703] on link "Year 3 Worksheet 18: Understanding and Creating Simple Paragraphs" at bounding box center [660, 706] width 674 height 28
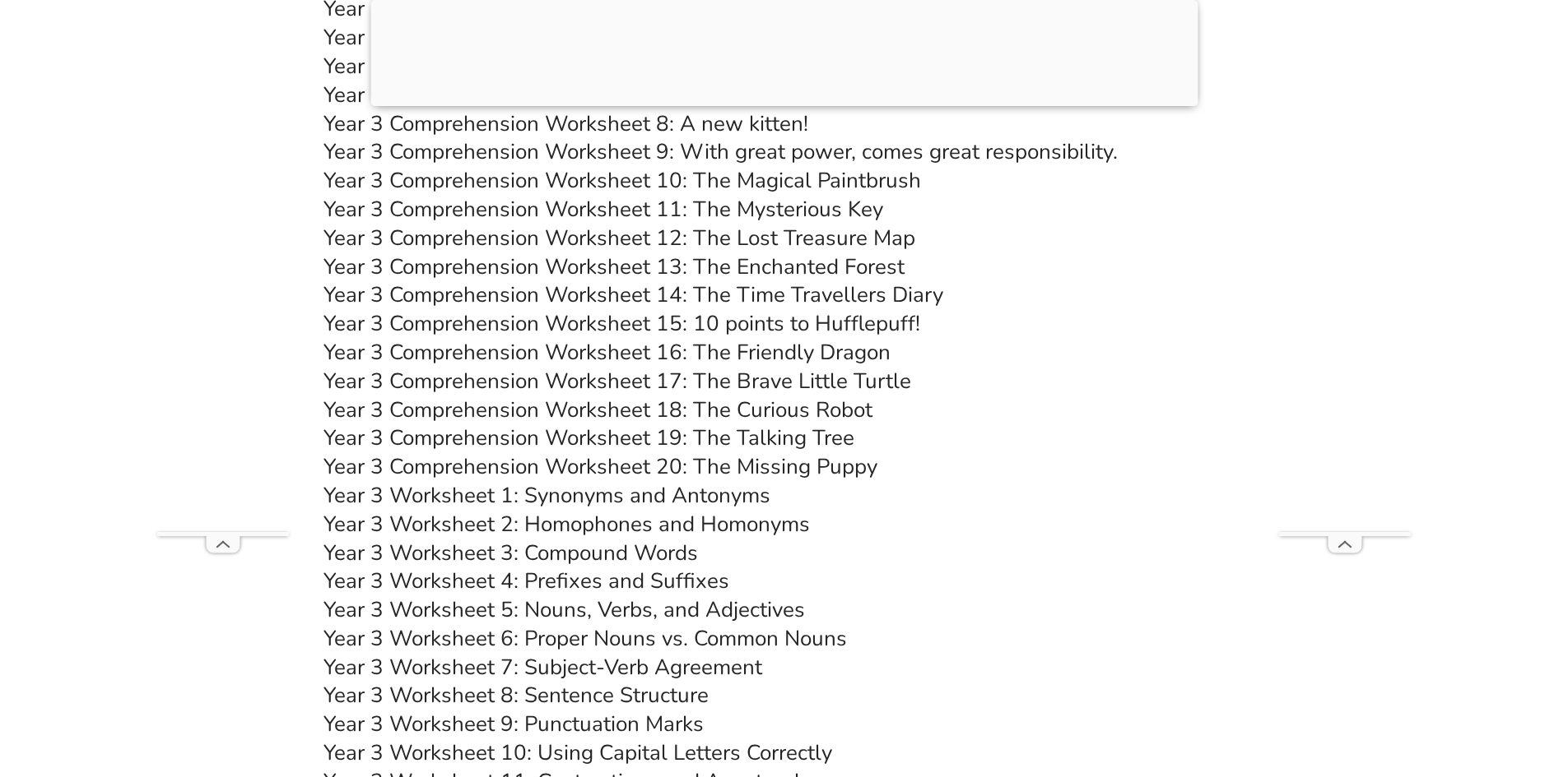
scroll to position [5768, 0]
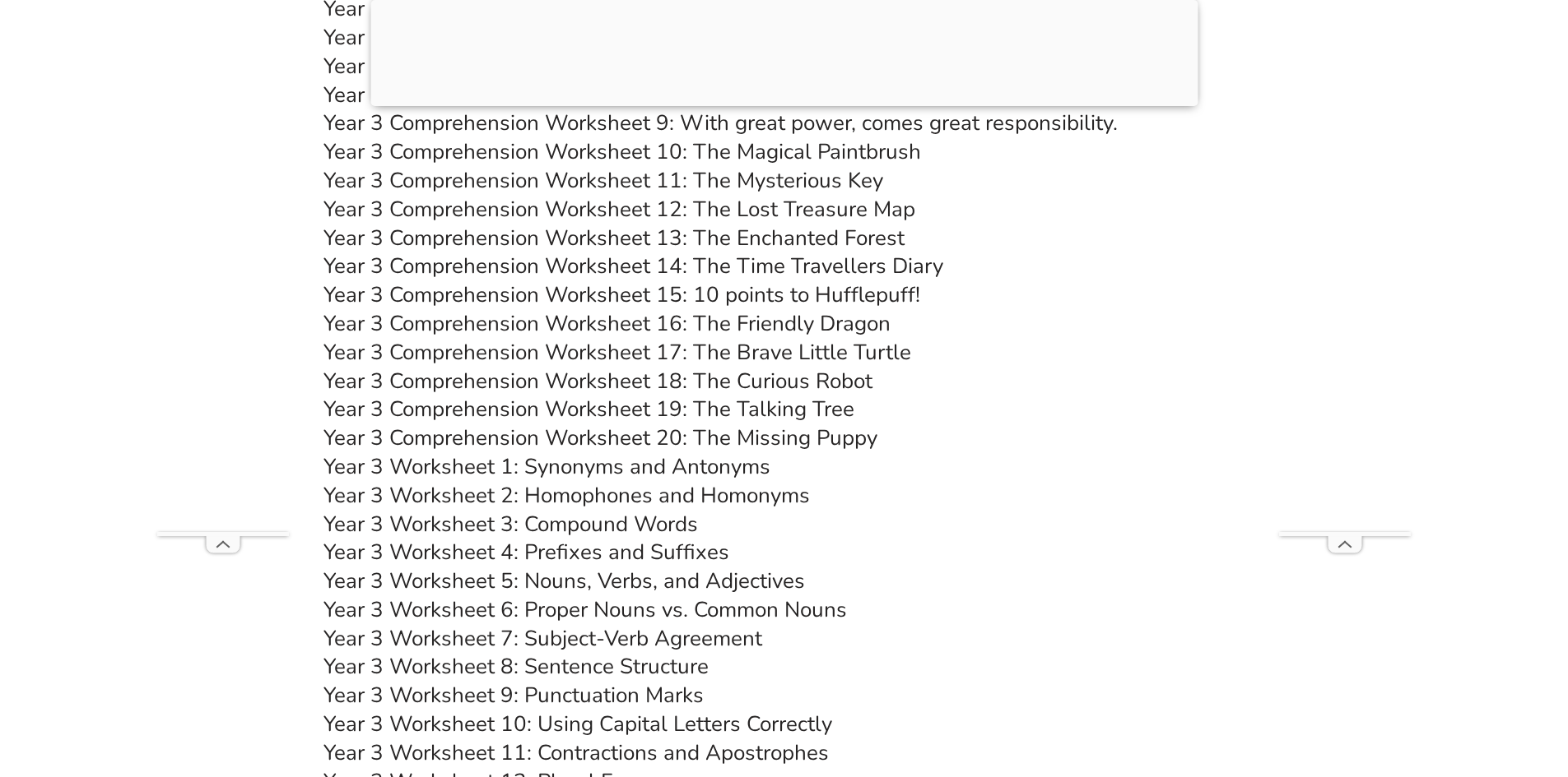
click at [637, 668] on link "Year 3 Worksheet 8: Sentence Structure" at bounding box center [516, 667] width 385 height 28
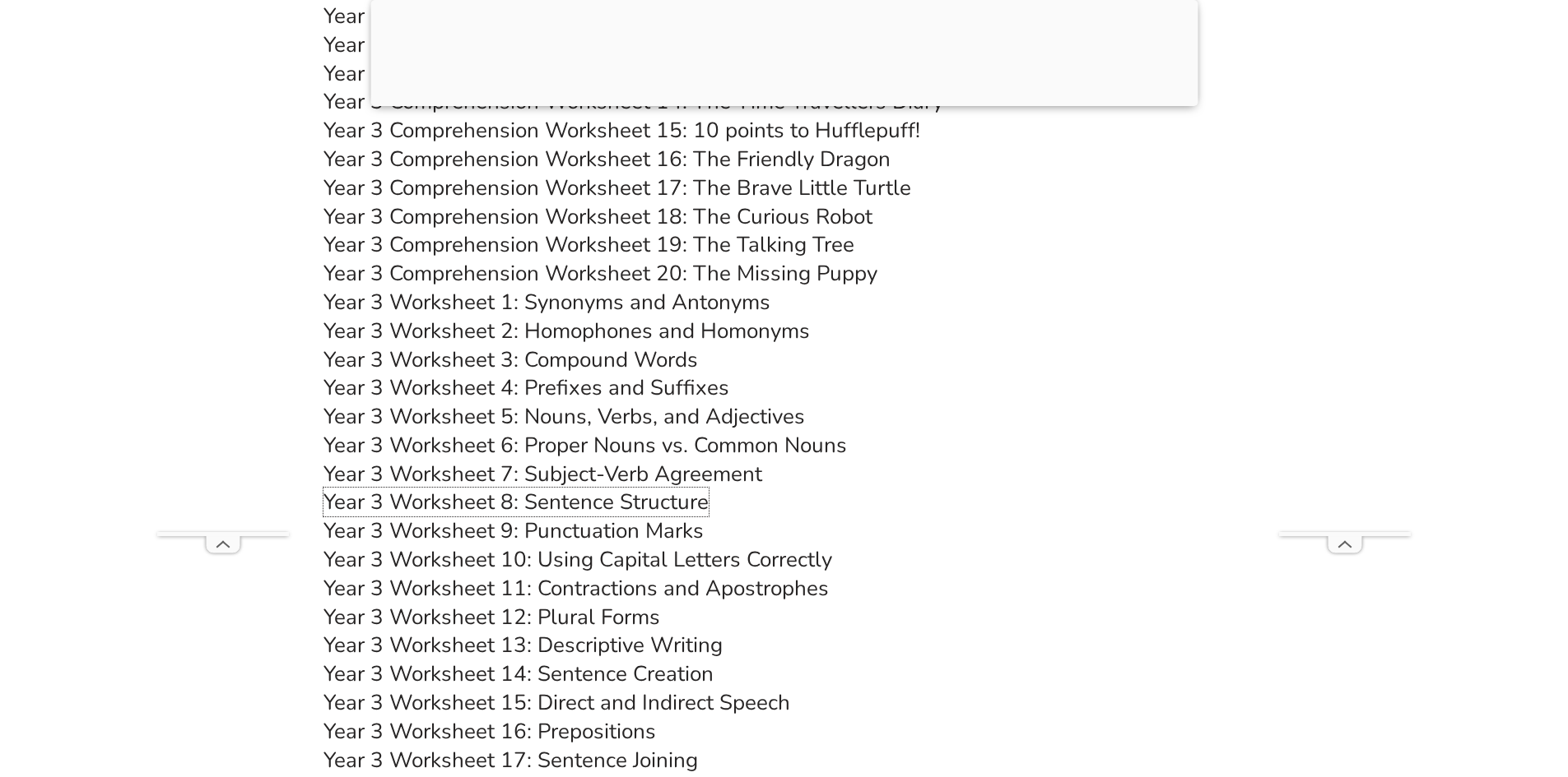
scroll to position [6015, 0]
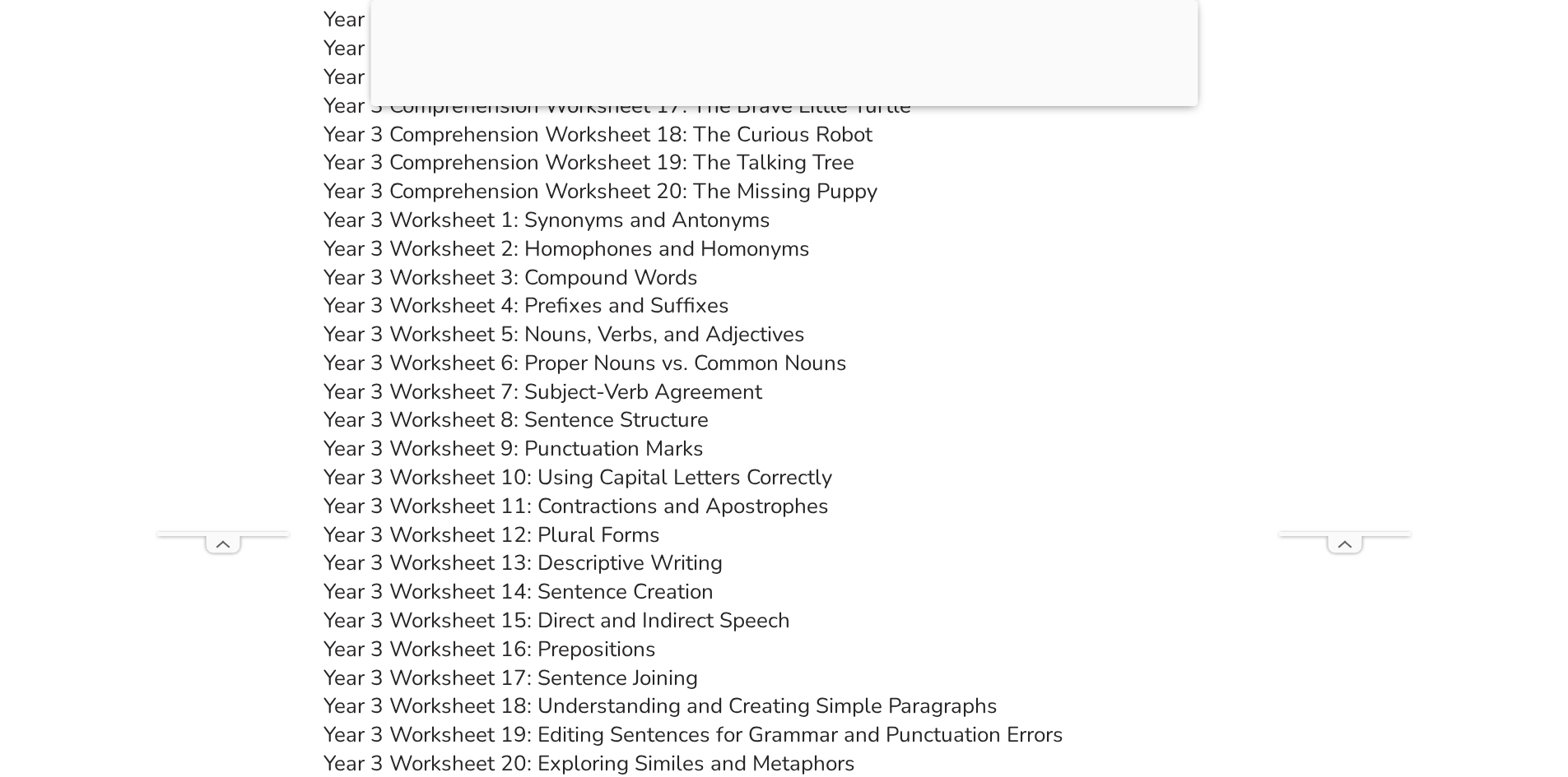
click at [619, 563] on link "Year 3 Worksheet 13: Descriptive Writing" at bounding box center [523, 563] width 400 height 28
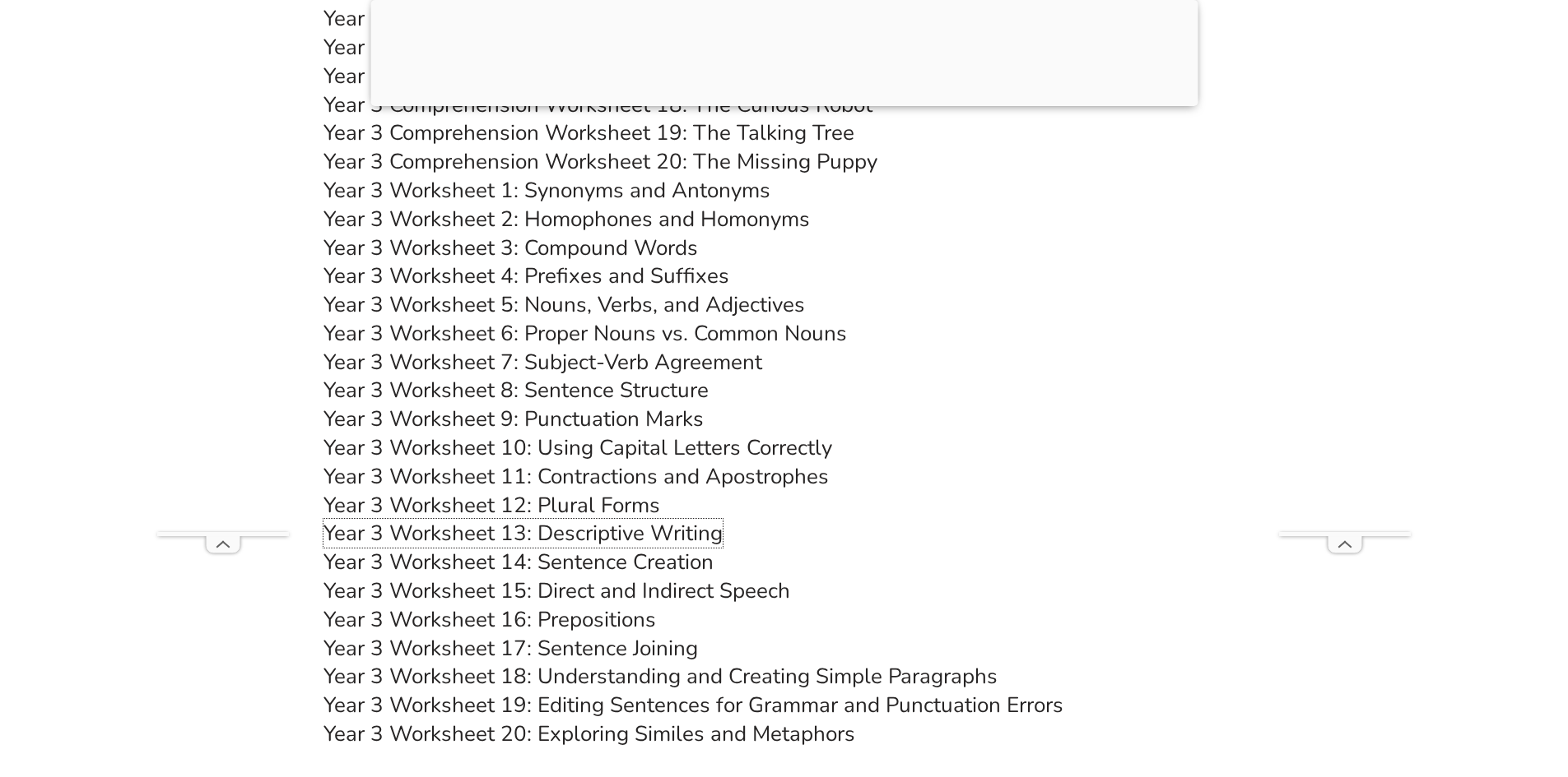
scroll to position [6097, 0]
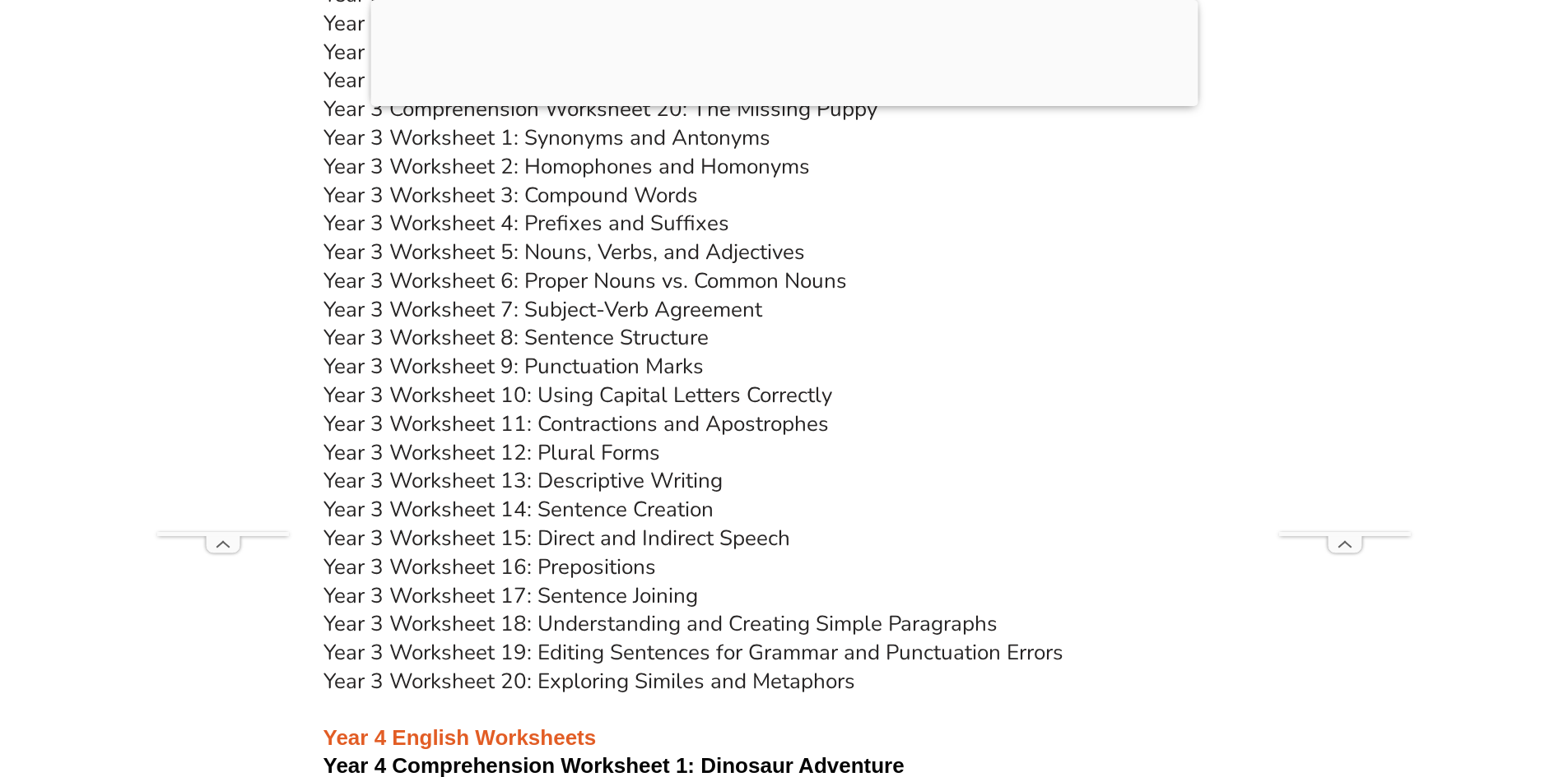
click at [641, 500] on link "Year 3 Worksheet 14: Sentence Creation" at bounding box center [518, 510] width 390 height 28
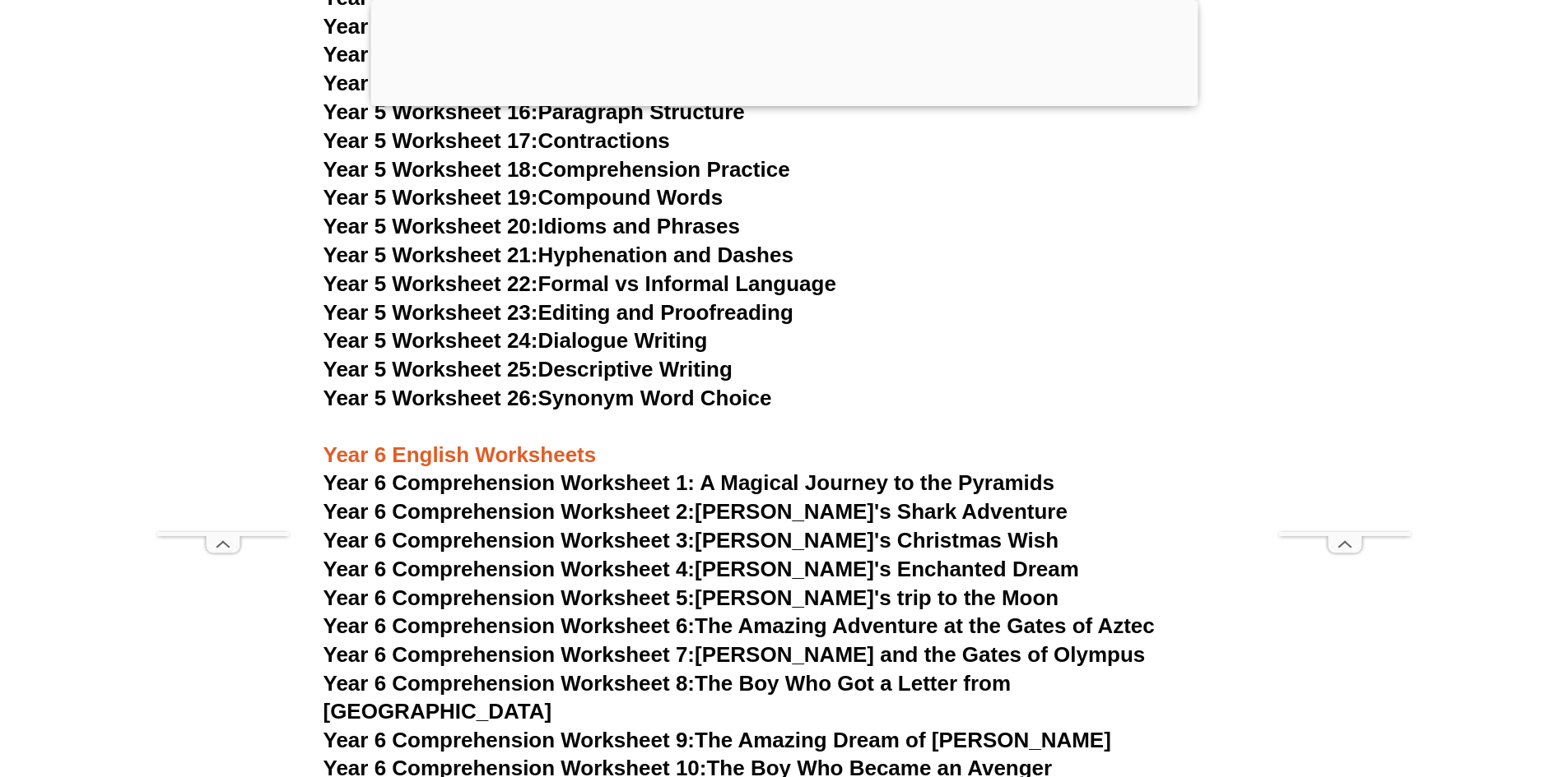
scroll to position [8483, 0]
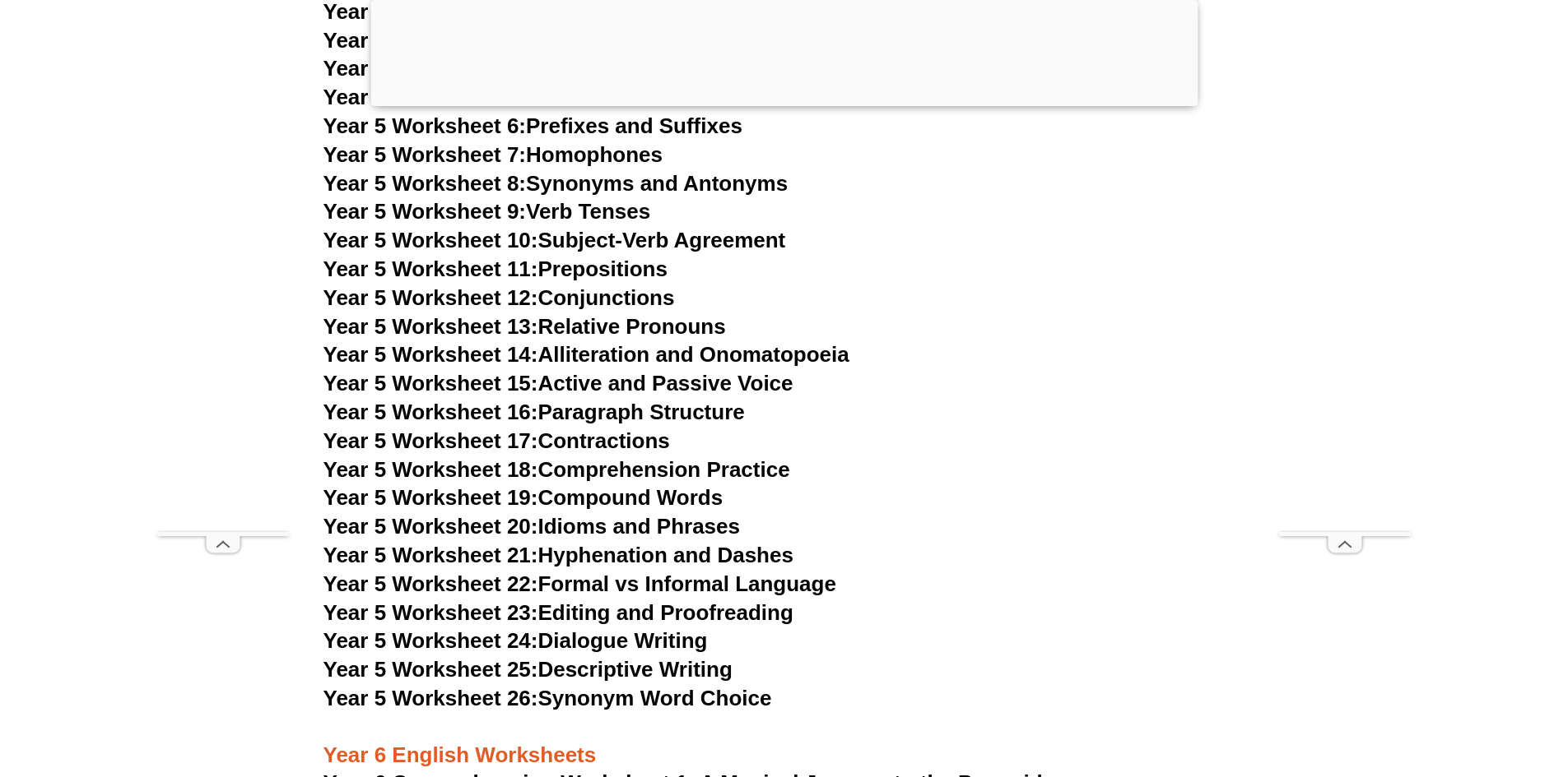
click at [700, 669] on link "Year 5 Worksheet 25: Descriptive Writing" at bounding box center [527, 670] width 409 height 25
